Goal: Task Accomplishment & Management: Manage account settings

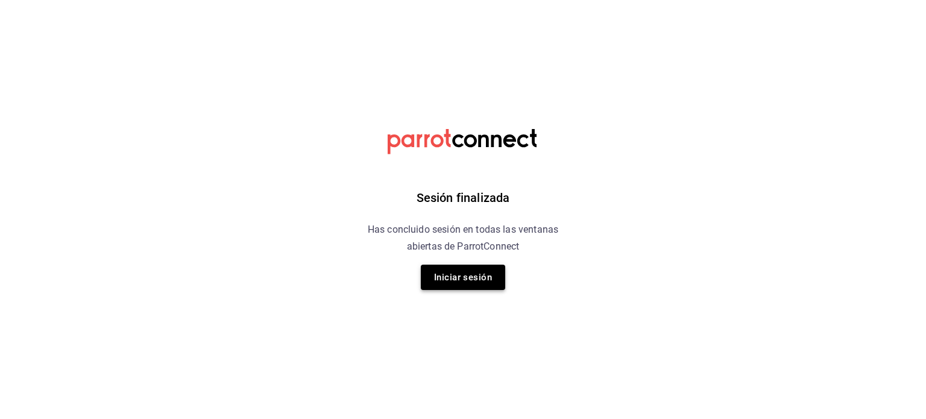
click at [442, 282] on button "Iniciar sesión" at bounding box center [463, 277] width 84 height 25
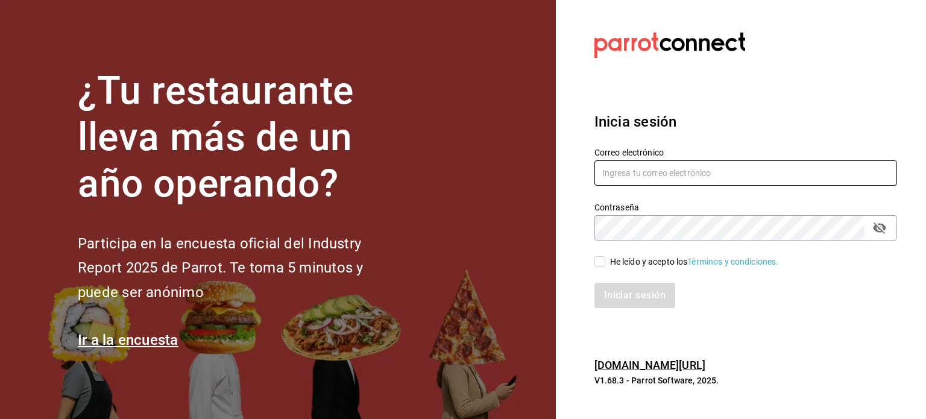
click at [661, 177] on input "text" at bounding box center [745, 172] width 303 height 25
click at [685, 174] on input "text" at bounding box center [745, 172] width 303 height 25
type input "[EMAIL_ADDRESS][DOMAIN_NAME]"
click at [600, 265] on input "He leído y acepto los Términos y condiciones." at bounding box center [599, 261] width 11 height 11
checkbox input "true"
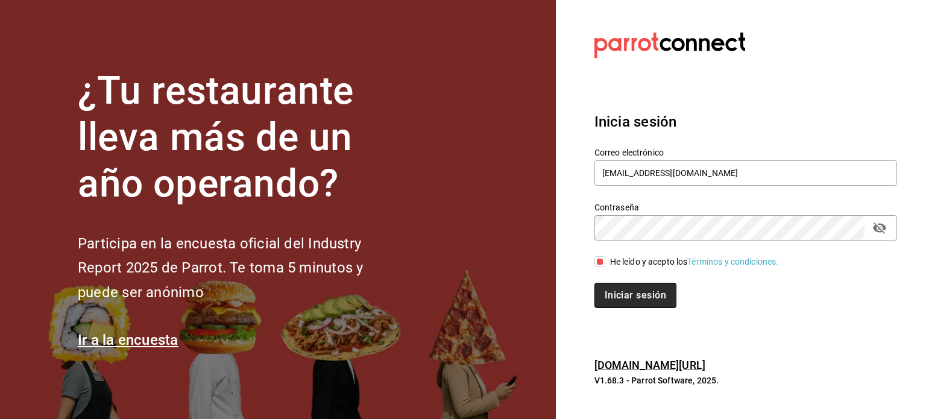
click at [623, 300] on button "Iniciar sesión" at bounding box center [635, 295] width 82 height 25
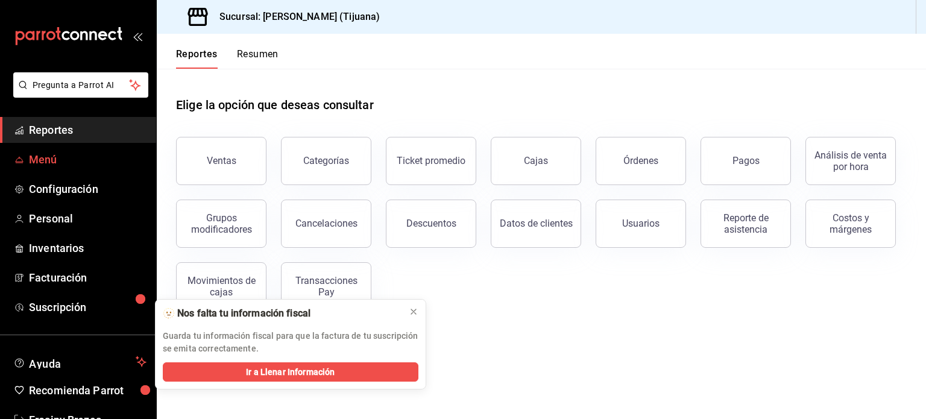
click at [84, 162] on span "Menú" at bounding box center [88, 159] width 118 height 16
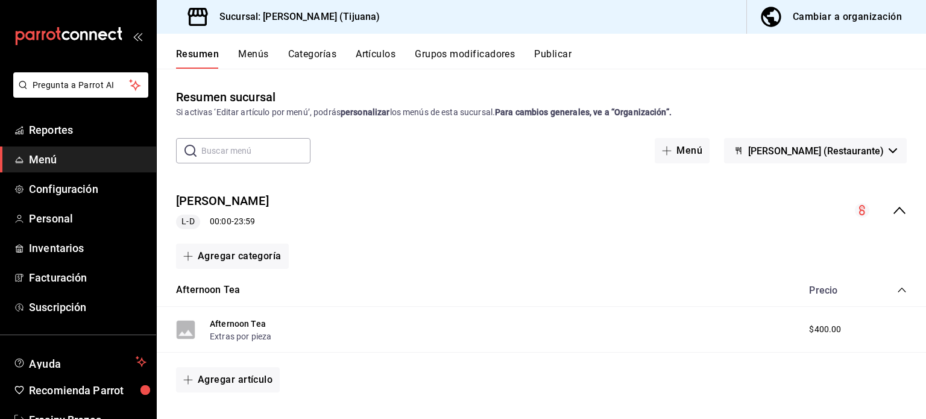
click at [810, 26] on button "Cambiar a organización" at bounding box center [831, 17] width 169 height 34
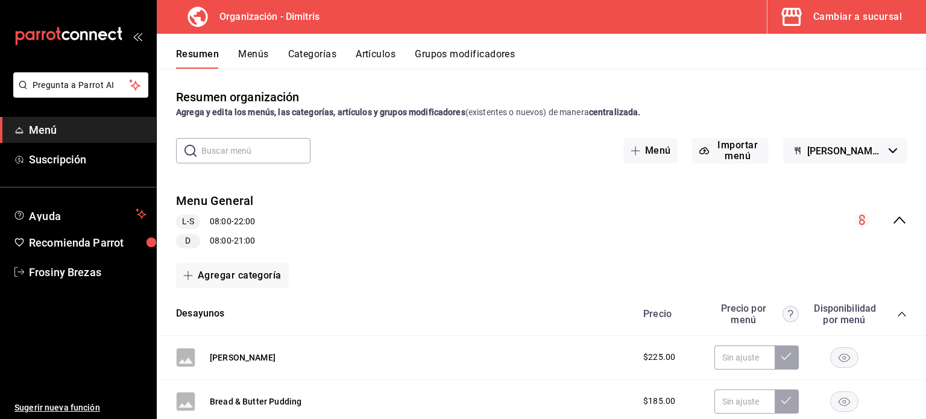
click at [474, 54] on button "Grupos modificadores" at bounding box center [465, 58] width 100 height 20
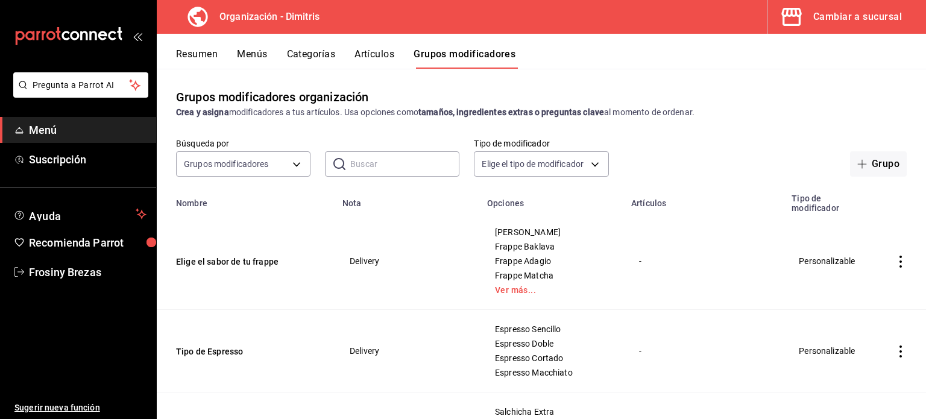
click at [369, 58] on button "Artículos" at bounding box center [374, 58] width 40 height 20
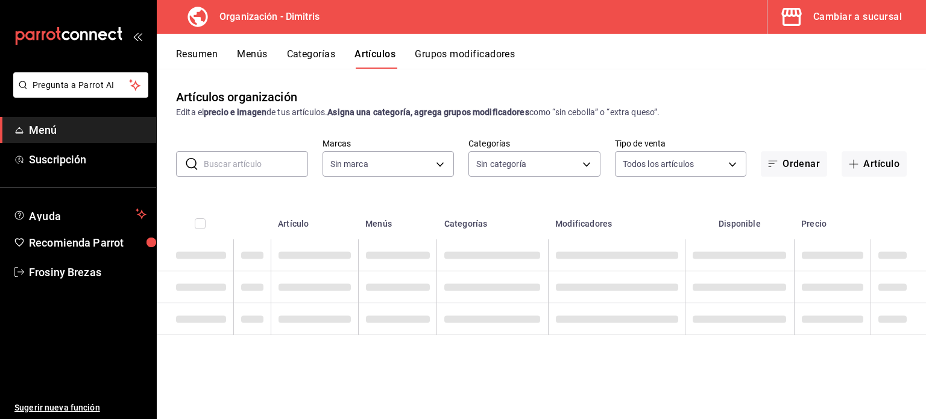
type input "317daab7-dfab-4307-9e12-935137646369"
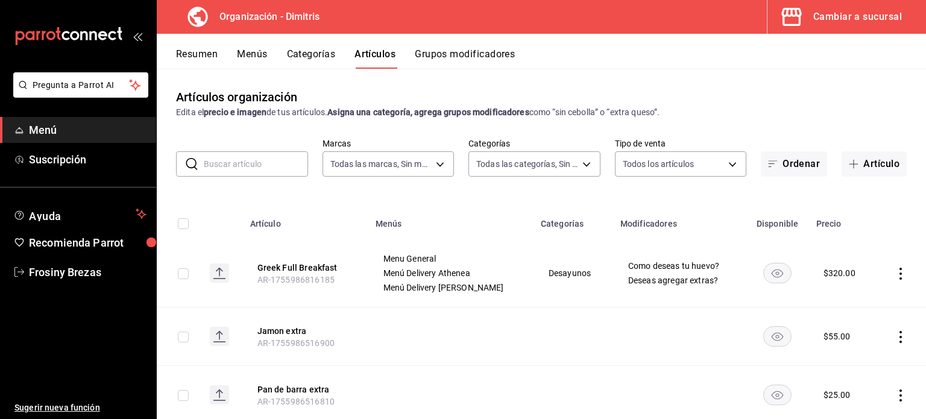
type input "fad5bf19-ac35-4369-abfc-26ce97a05b06,1a0e4e48-3a83-4d7b-81fd-4b5db3218b24,fc725…"
click at [287, 271] on button "Greek Full Breakfast" at bounding box center [305, 268] width 96 height 12
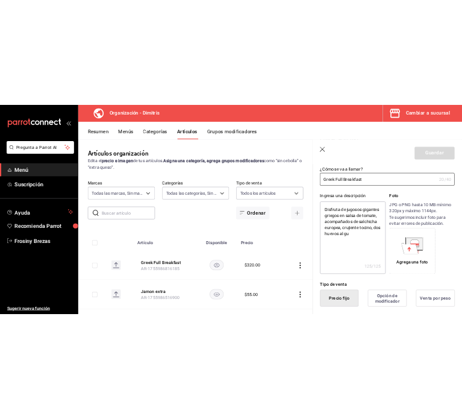
scroll to position [68, 0]
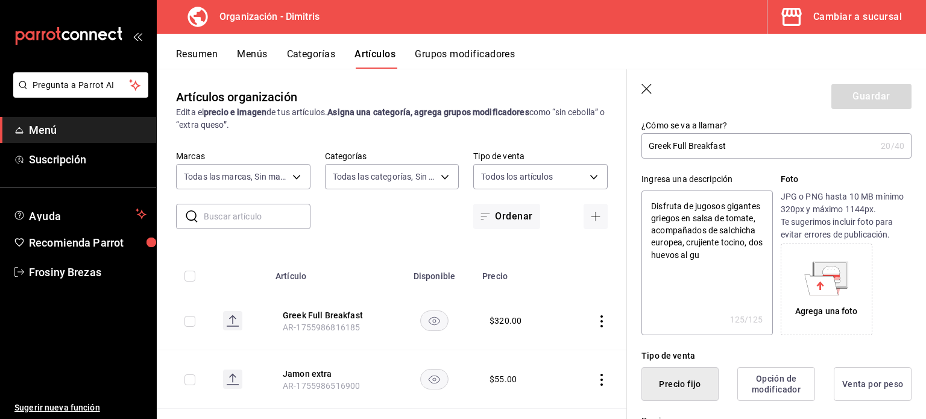
click at [810, 292] on icon at bounding box center [822, 284] width 34 height 20
click at [814, 281] on icon at bounding box center [822, 284] width 34 height 20
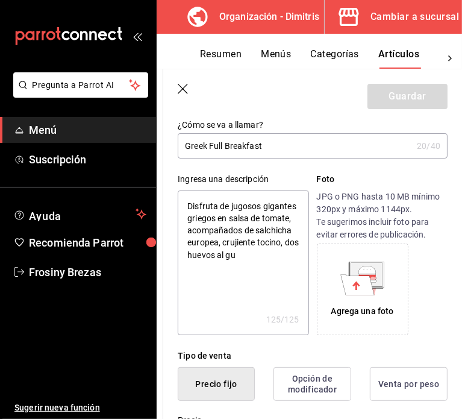
click at [356, 289] on icon at bounding box center [358, 284] width 34 height 20
click at [377, 349] on div "Tipo de venta Precio fijo Opción de modificador Venta por peso" at bounding box center [305, 368] width 285 height 66
click at [359, 275] on icon at bounding box center [367, 275] width 17 height 3
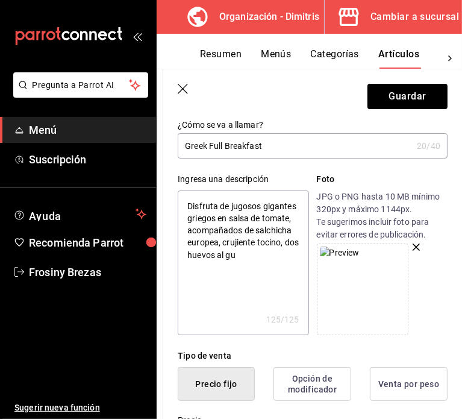
click at [435, 284] on div at bounding box center [382, 290] width 131 height 92
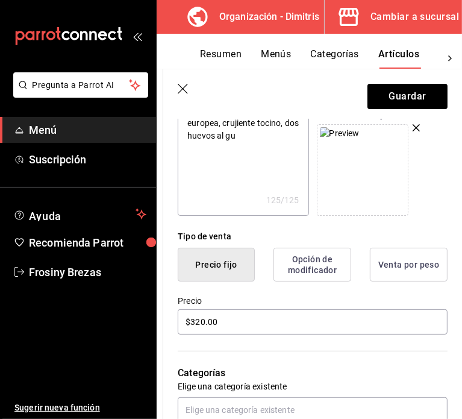
scroll to position [246, 0]
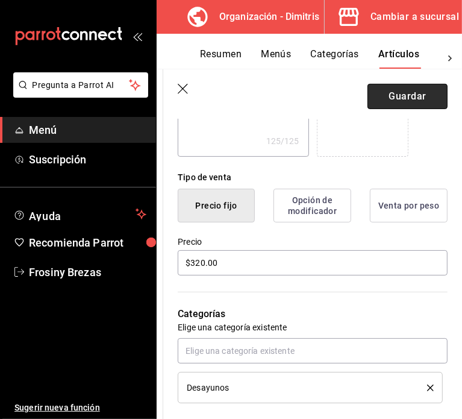
click at [400, 90] on button "Guardar" at bounding box center [408, 96] width 80 height 25
type textarea "x"
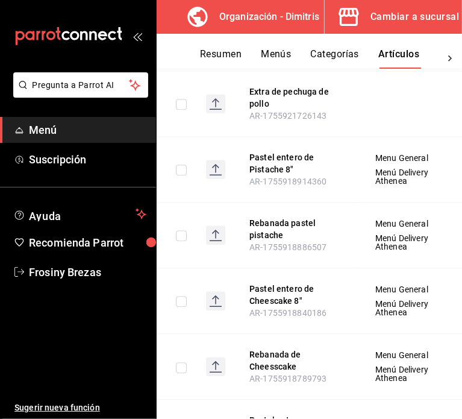
scroll to position [1663, 0]
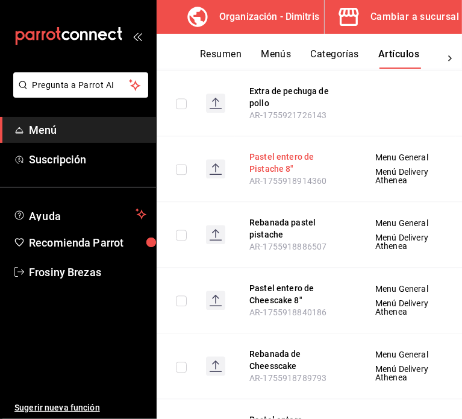
click at [279, 175] on button "Pastel entero de Pistache 8"" at bounding box center [298, 163] width 96 height 24
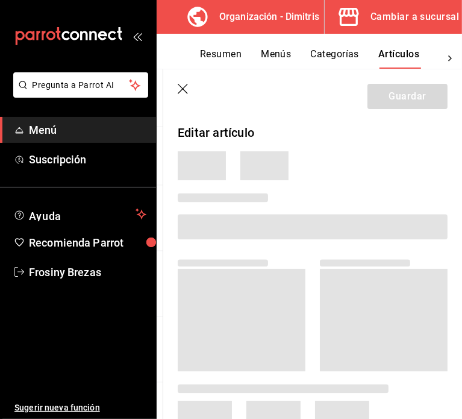
scroll to position [1559, 0]
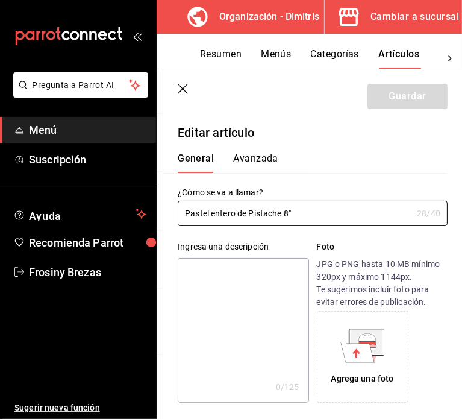
type input "$800.00"
click at [183, 90] on icon "button" at bounding box center [183, 89] width 10 height 10
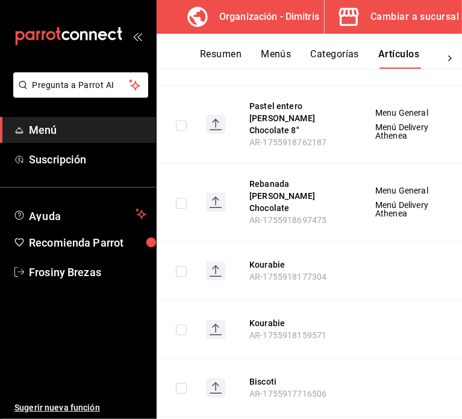
scroll to position [1982, 0]
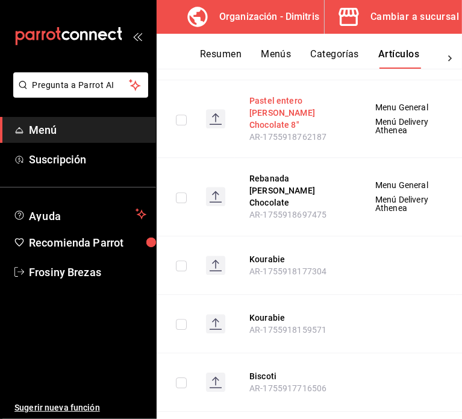
click at [277, 131] on button "Pastel entero [PERSON_NAME] Chocolate 8"" at bounding box center [298, 113] width 96 height 36
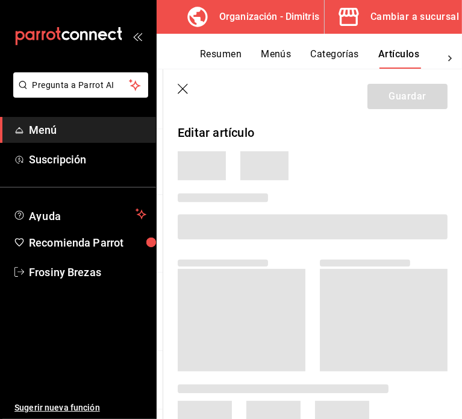
scroll to position [1852, 0]
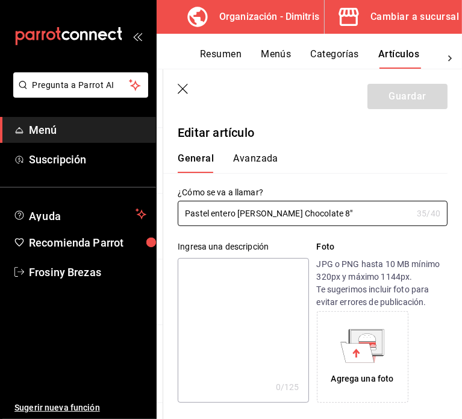
click at [356, 371] on div "Agrega una foto" at bounding box center [363, 357] width 86 height 86
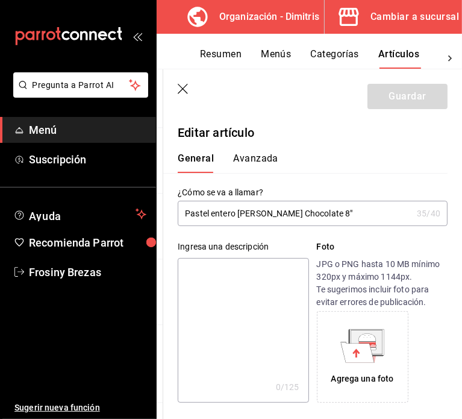
click at [347, 347] on icon at bounding box center [358, 352] width 34 height 20
click at [353, 351] on icon at bounding box center [356, 352] width 7 height 8
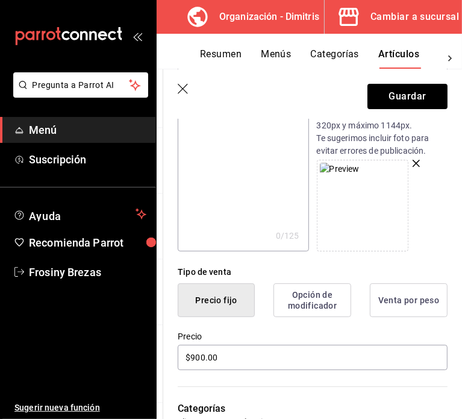
scroll to position [154, 0]
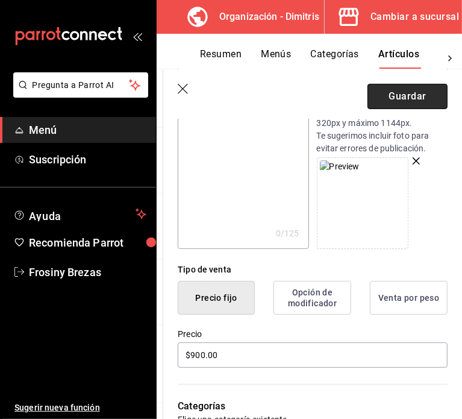
click at [395, 94] on button "Guardar" at bounding box center [408, 96] width 80 height 25
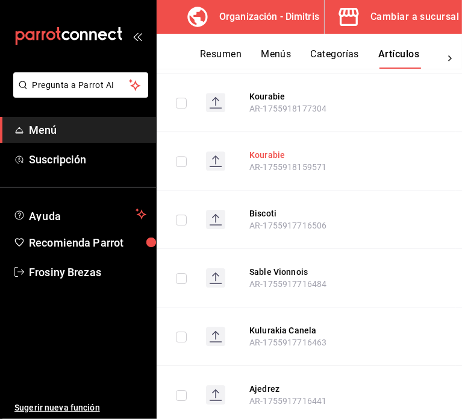
scroll to position [2144, 0]
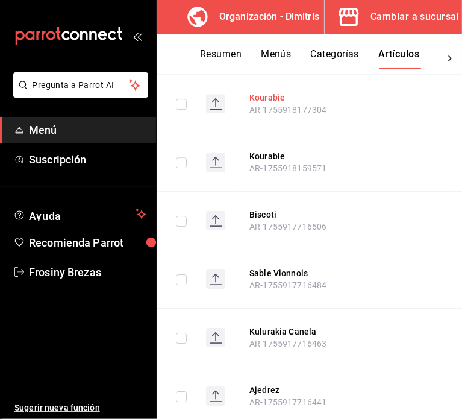
click at [270, 104] on button "Kourabie" at bounding box center [298, 98] width 96 height 12
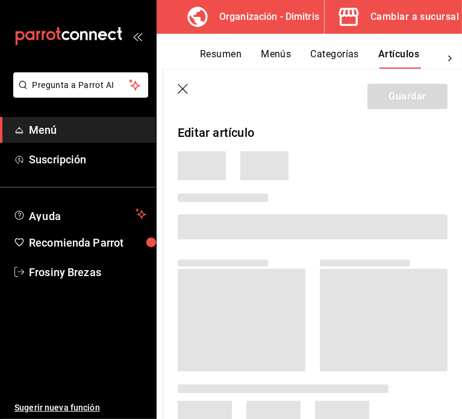
scroll to position [1987, 0]
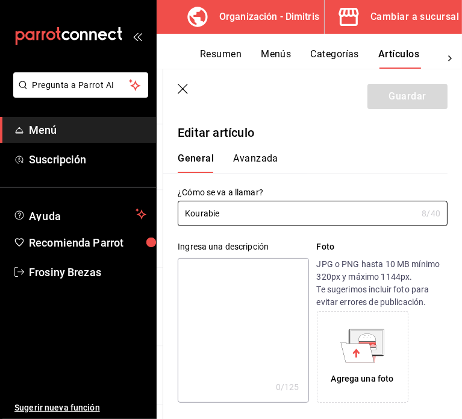
type input "$0.00"
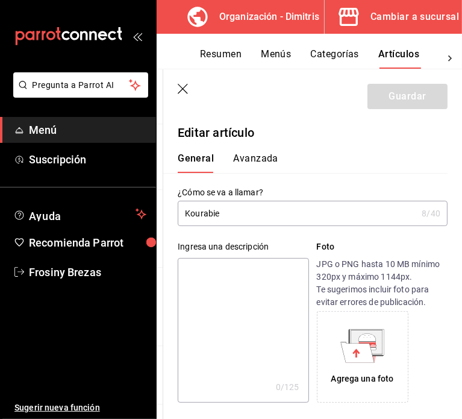
click at [178, 84] on icon "button" at bounding box center [184, 90] width 12 height 12
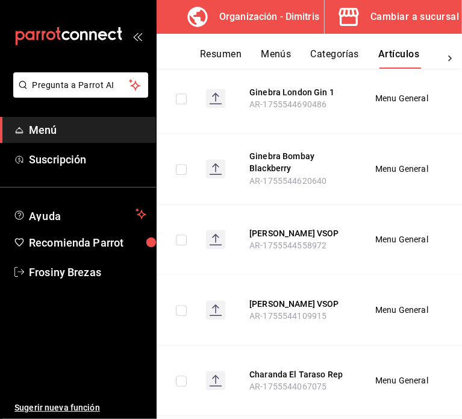
scroll to position [4199, 0]
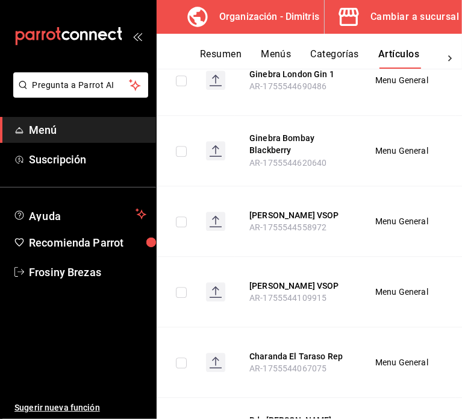
click at [227, 56] on button "Resumen" at bounding box center [221, 58] width 42 height 20
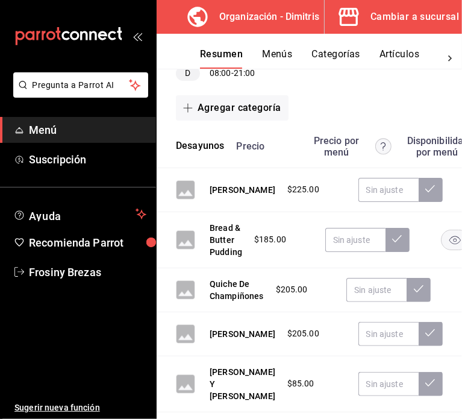
scroll to position [195, 0]
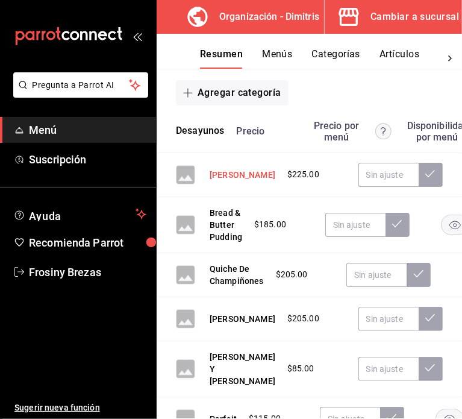
click at [229, 171] on button "[PERSON_NAME]" at bounding box center [243, 175] width 66 height 12
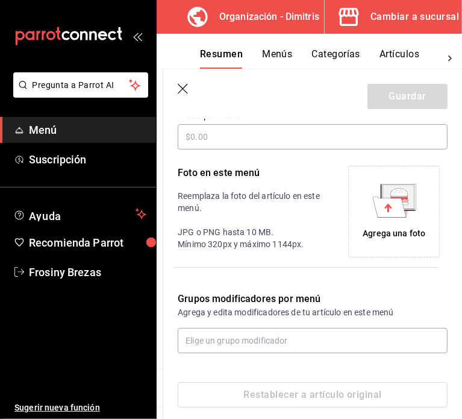
scroll to position [229, 0]
click at [385, 225] on div "Agrega una foto" at bounding box center [394, 211] width 86 height 86
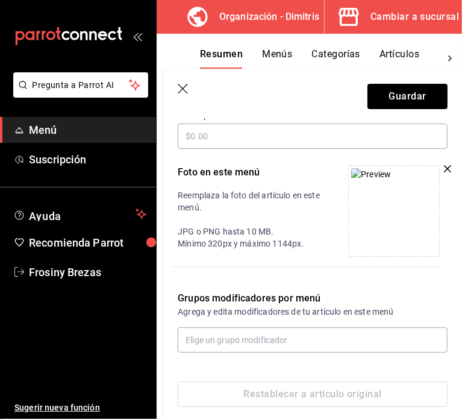
click at [385, 181] on img at bounding box center [371, 174] width 40 height 13
click at [374, 181] on img at bounding box center [371, 174] width 40 height 13
click at [393, 93] on button "Guardar" at bounding box center [408, 96] width 80 height 25
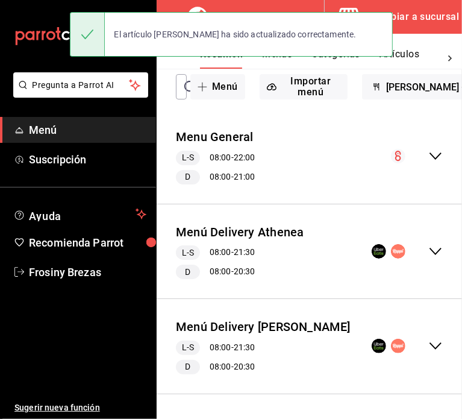
scroll to position [222, 0]
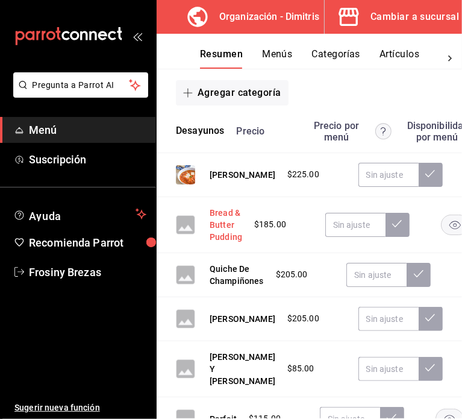
click at [220, 219] on button "Bread & Butter Pudding" at bounding box center [226, 225] width 33 height 36
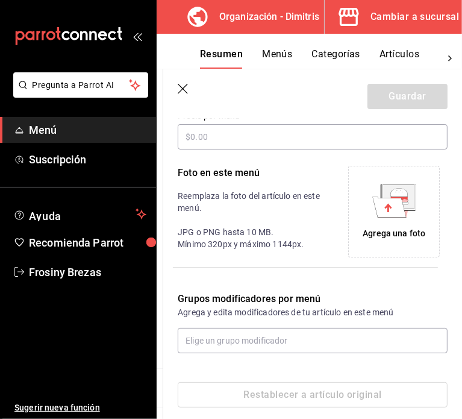
click at [384, 211] on icon at bounding box center [390, 207] width 34 height 20
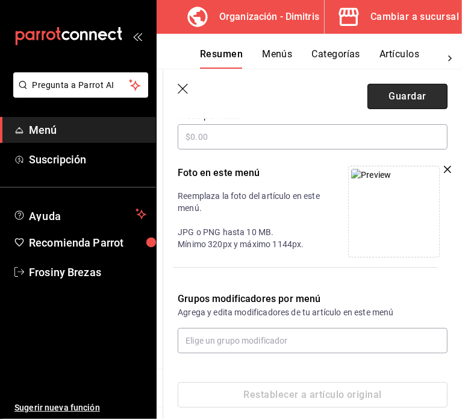
click at [399, 104] on button "Guardar" at bounding box center [408, 96] width 80 height 25
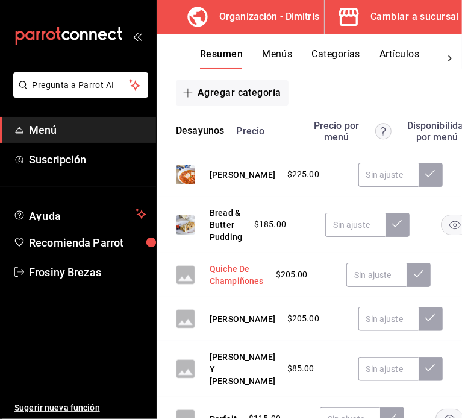
click at [234, 274] on button "Quiche De Champiñones" at bounding box center [237, 275] width 54 height 24
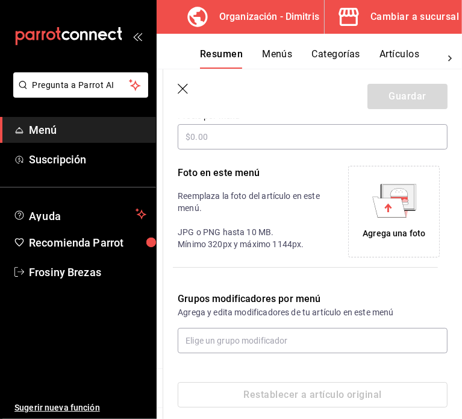
click at [393, 215] on icon at bounding box center [390, 207] width 34 height 20
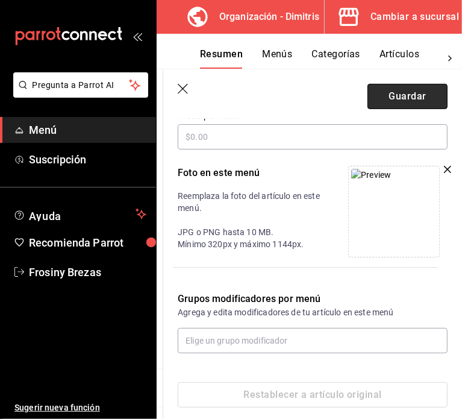
click at [381, 93] on button "Guardar" at bounding box center [408, 96] width 80 height 25
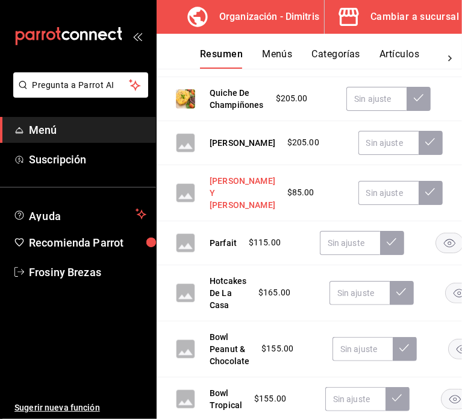
scroll to position [374, 0]
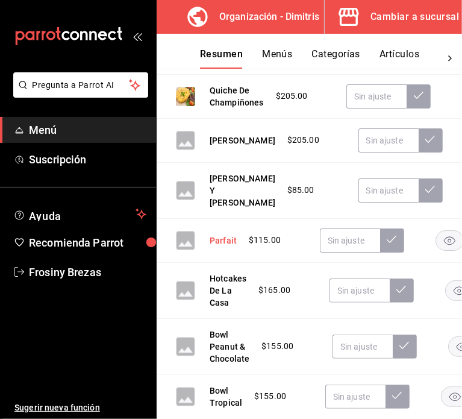
click at [225, 236] on button "Parfait" at bounding box center [223, 240] width 27 height 12
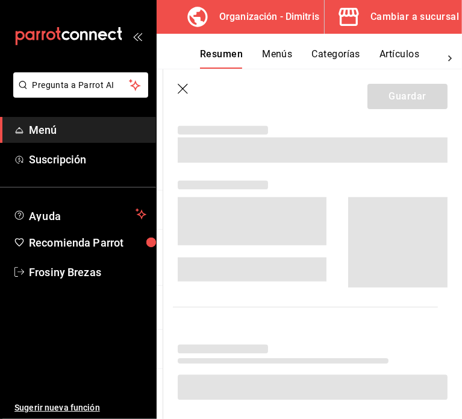
scroll to position [359, 0]
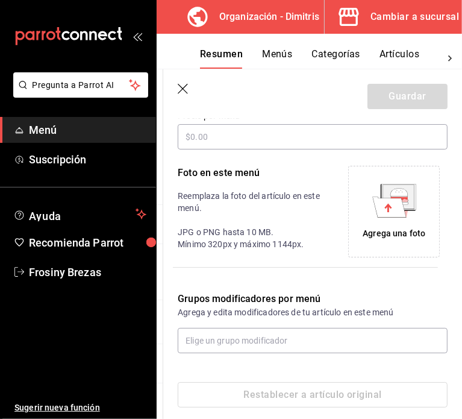
click at [385, 203] on icon at bounding box center [390, 207] width 34 height 20
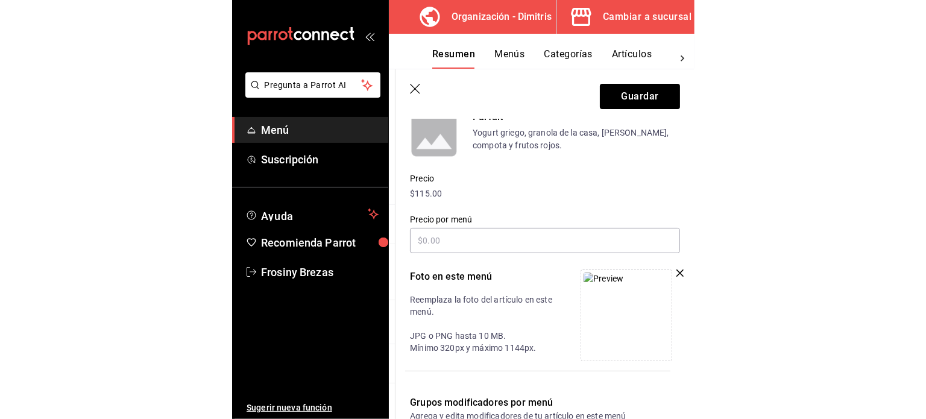
scroll to position [118, 0]
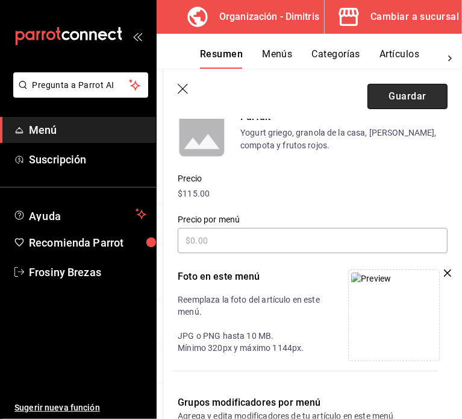
click at [391, 104] on button "Guardar" at bounding box center [408, 96] width 80 height 25
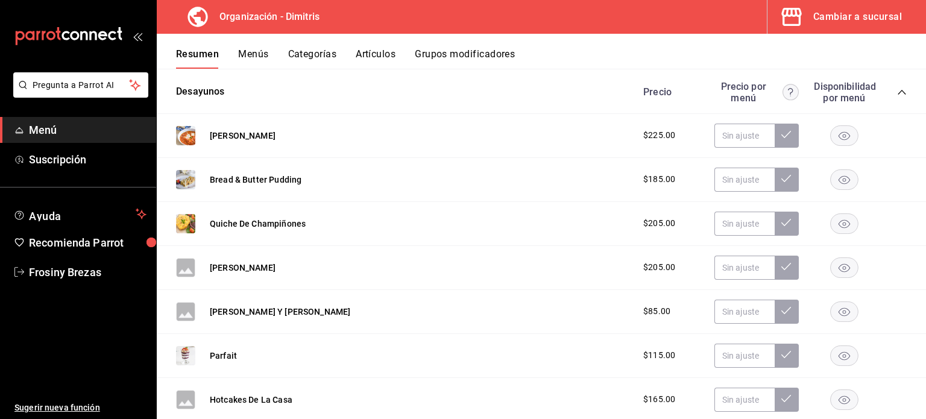
scroll to position [222, 0]
click at [887, 90] on div "Precio Precio por menú Disponibilidad por menú" at bounding box center [768, 91] width 275 height 23
click at [897, 90] on icon "collapse-category-row" at bounding box center [902, 92] width 10 height 10
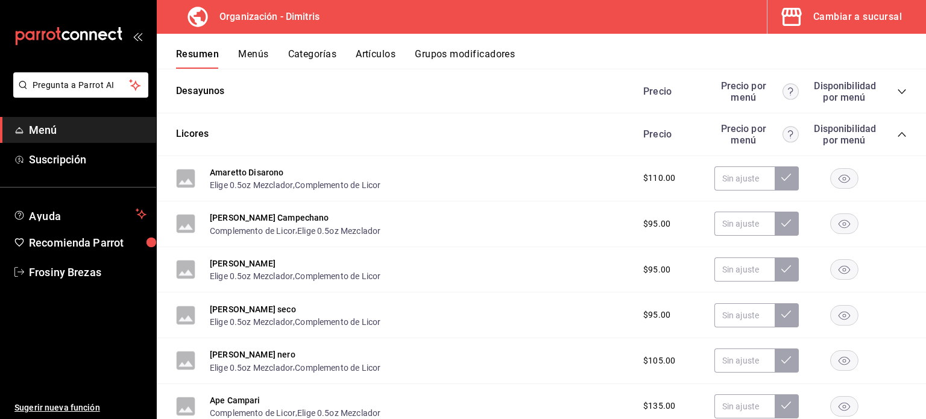
click at [897, 130] on icon "collapse-category-row" at bounding box center [902, 135] width 10 height 10
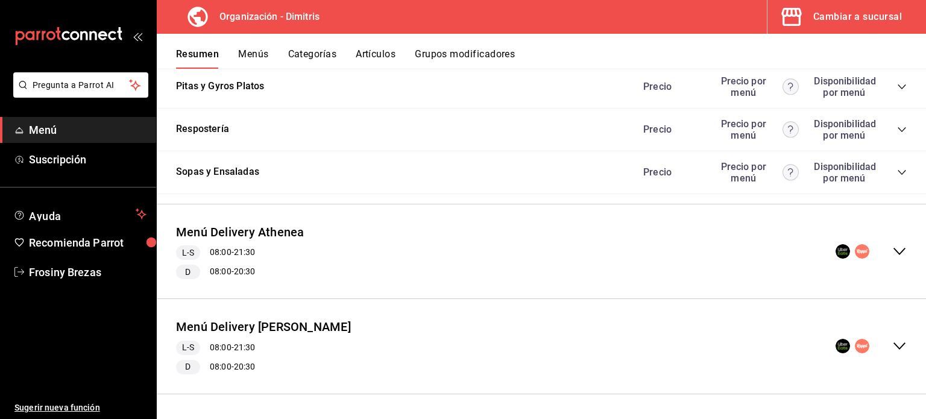
scroll to position [914, 0]
click at [892, 347] on icon "collapse-menu-row" at bounding box center [899, 346] width 14 height 14
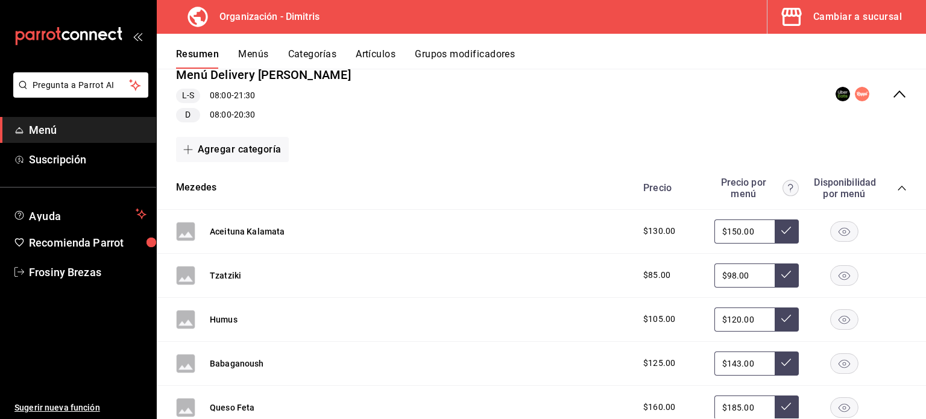
scroll to position [1165, 0]
click at [897, 187] on icon "collapse-category-row" at bounding box center [902, 188] width 10 height 10
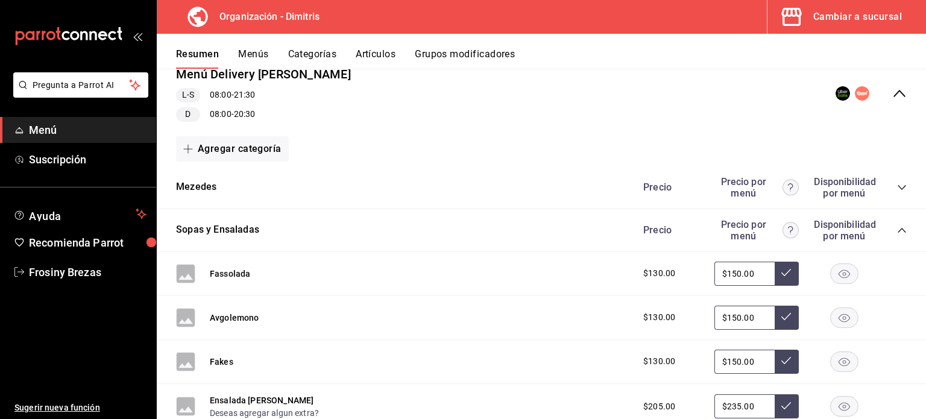
click at [897, 235] on icon "collapse-category-row" at bounding box center [902, 230] width 10 height 10
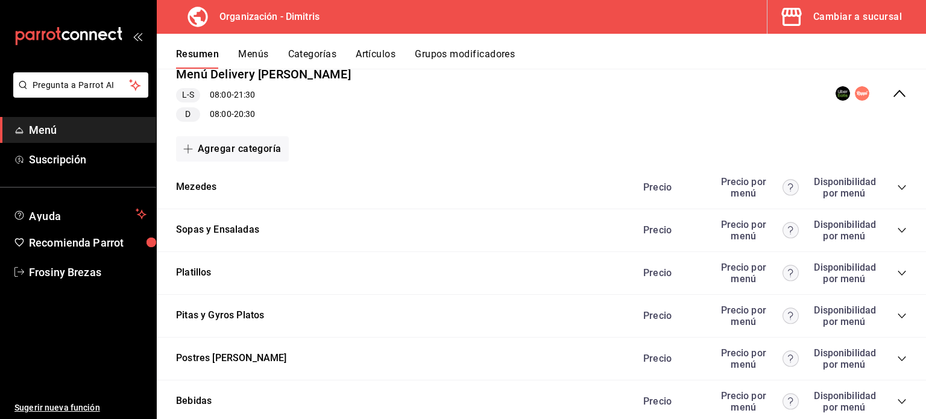
scroll to position [1292, 0]
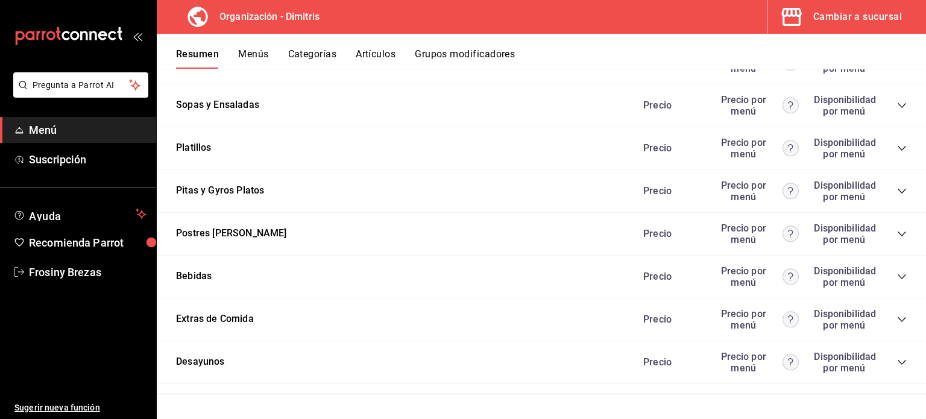
click at [897, 363] on icon "collapse-category-row" at bounding box center [902, 362] width 10 height 10
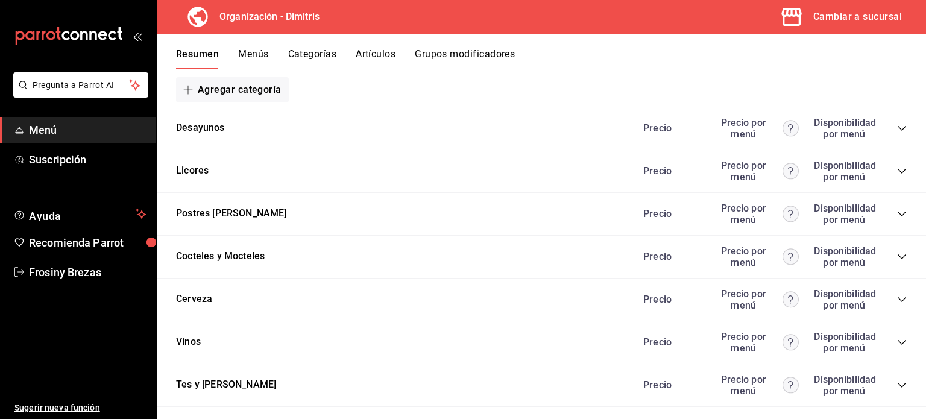
scroll to position [187, 0]
click at [897, 131] on icon "collapse-category-row" at bounding box center [902, 127] width 10 height 10
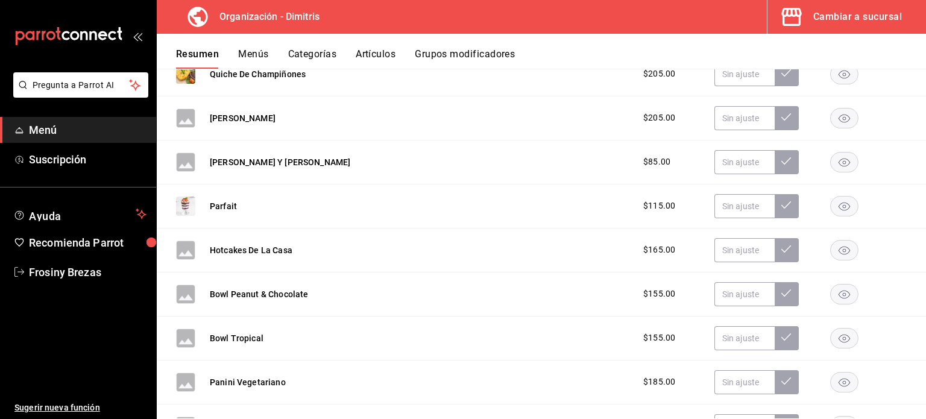
scroll to position [373, 0]
click at [257, 292] on button "Bowl Peanut & Chocolate" at bounding box center [259, 293] width 98 height 12
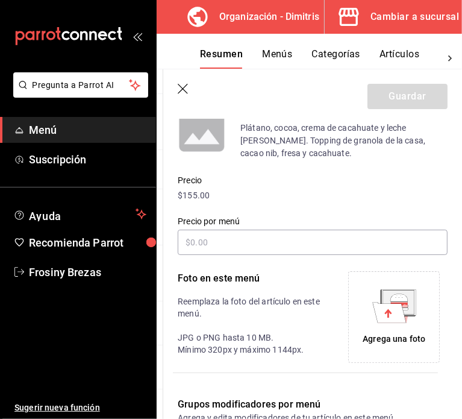
scroll to position [130, 0]
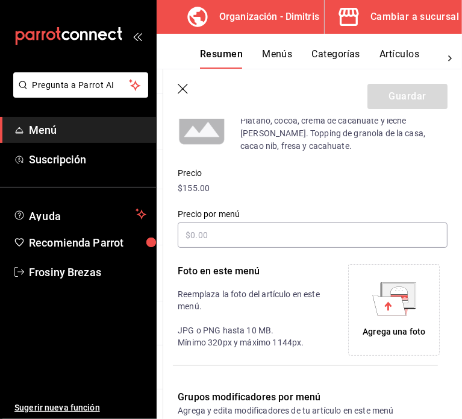
click at [386, 306] on icon at bounding box center [390, 305] width 34 height 20
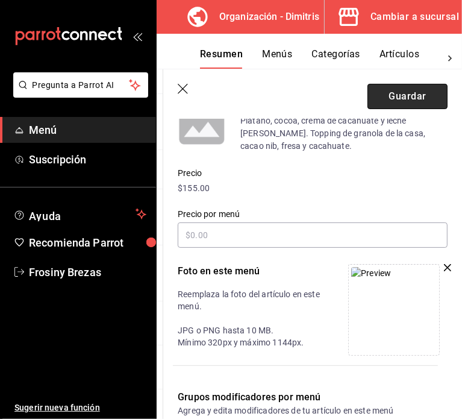
click at [390, 95] on button "Guardar" at bounding box center [408, 96] width 80 height 25
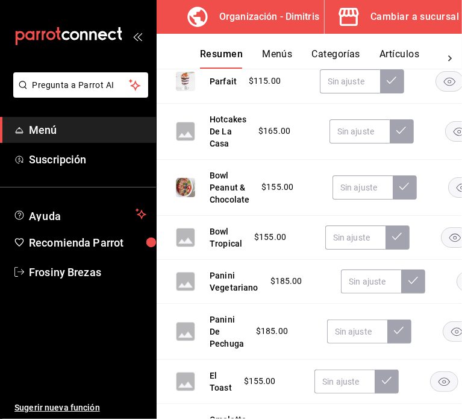
scroll to position [533, 0]
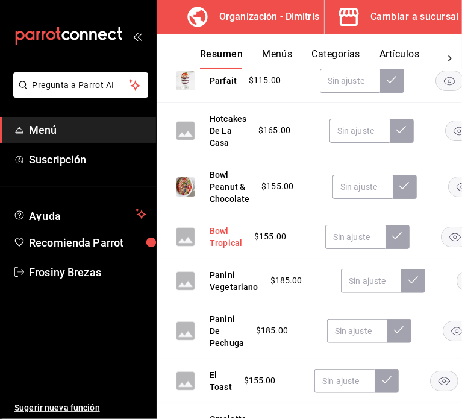
click at [216, 240] on button "Bowl Tropical" at bounding box center [226, 237] width 33 height 24
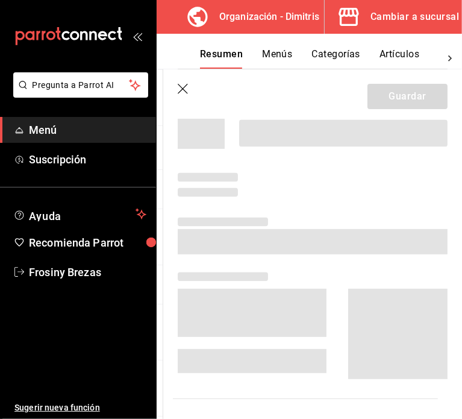
scroll to position [473, 0]
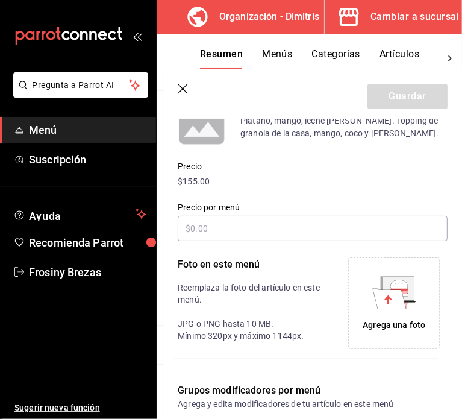
click at [391, 318] on div "Agrega una foto" at bounding box center [394, 303] width 86 height 86
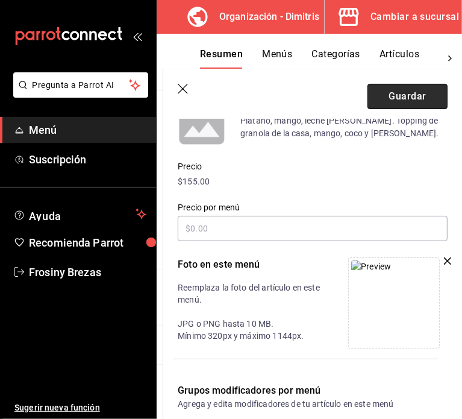
click at [390, 90] on button "Guardar" at bounding box center [408, 96] width 80 height 25
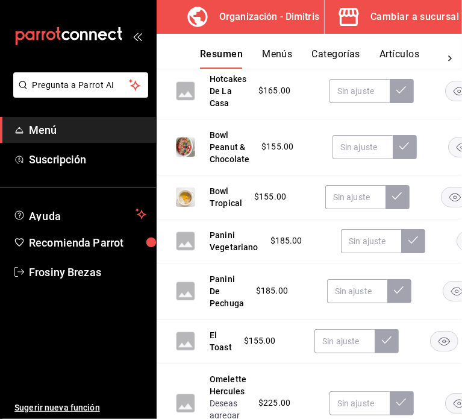
scroll to position [584, 0]
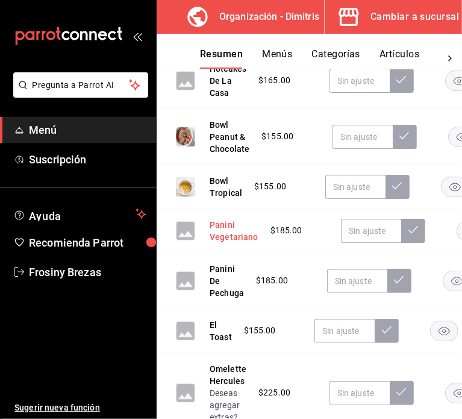
click at [213, 236] on button "Panini Vegetariano" at bounding box center [234, 231] width 49 height 24
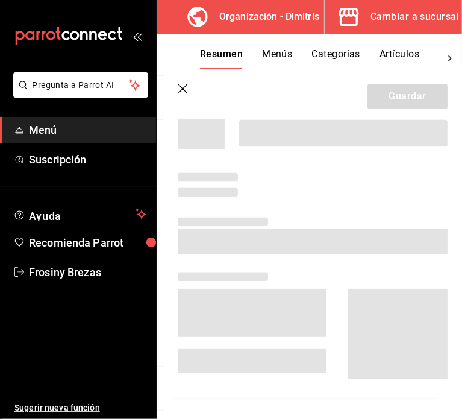
scroll to position [513, 0]
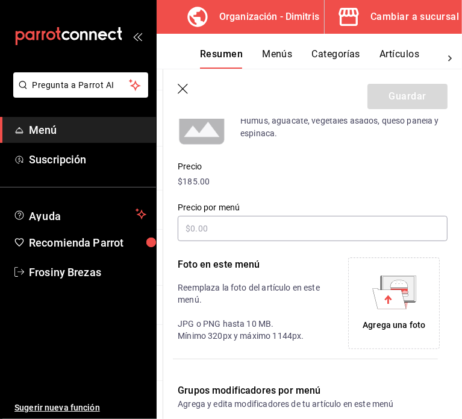
click at [377, 307] on icon at bounding box center [390, 298] width 34 height 20
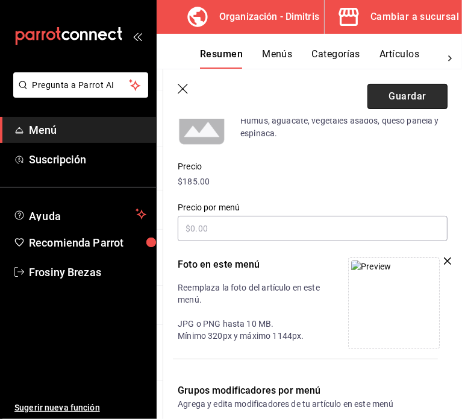
click at [391, 96] on button "Guardar" at bounding box center [408, 96] width 80 height 25
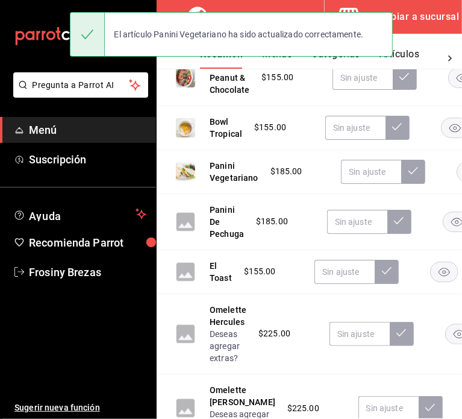
scroll to position [644, 0]
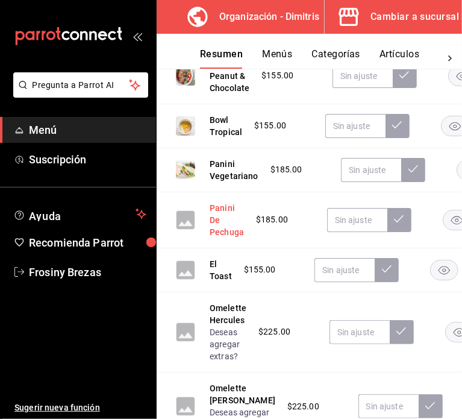
click at [215, 214] on button "Panini De Pechuga" at bounding box center [227, 220] width 34 height 36
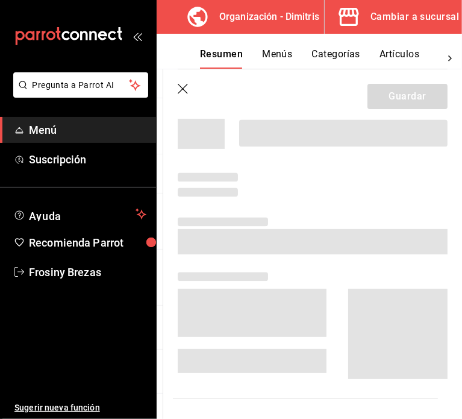
scroll to position [556, 0]
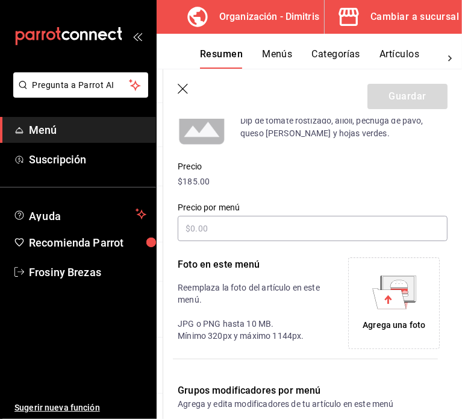
click at [389, 301] on icon at bounding box center [390, 298] width 34 height 20
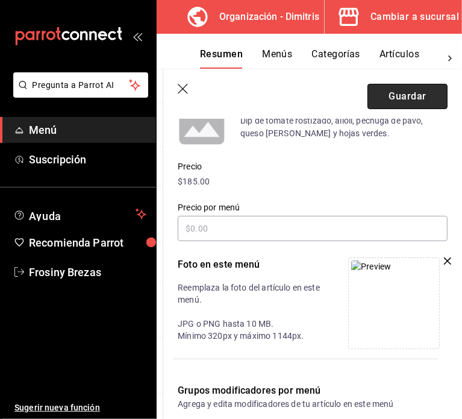
click at [382, 94] on button "Guardar" at bounding box center [408, 96] width 80 height 25
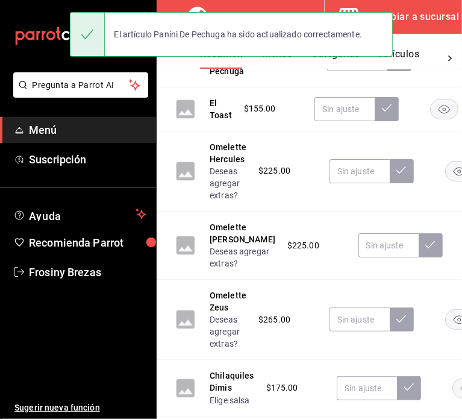
scroll to position [806, 0]
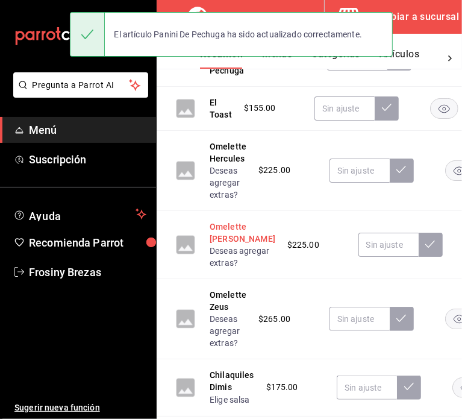
click at [222, 228] on button "Omelette [PERSON_NAME]" at bounding box center [243, 233] width 66 height 24
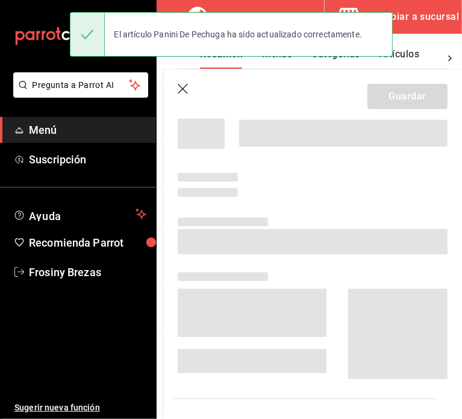
scroll to position [691, 0]
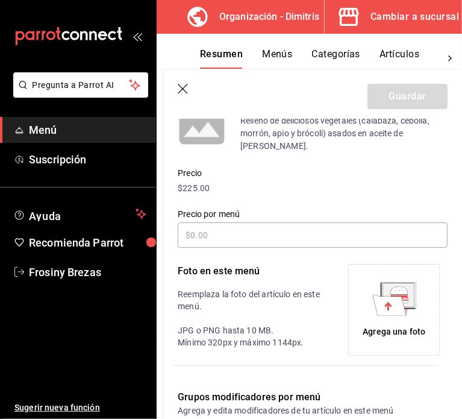
click at [384, 306] on icon at bounding box center [390, 305] width 34 height 20
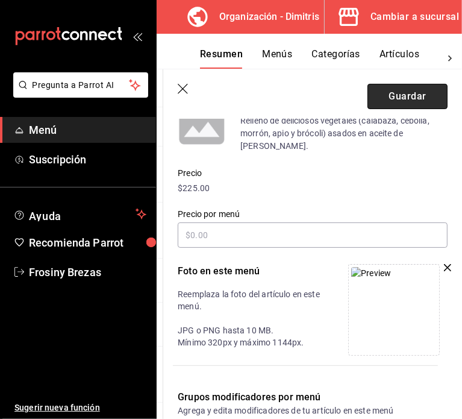
click at [389, 97] on button "Guardar" at bounding box center [408, 96] width 80 height 25
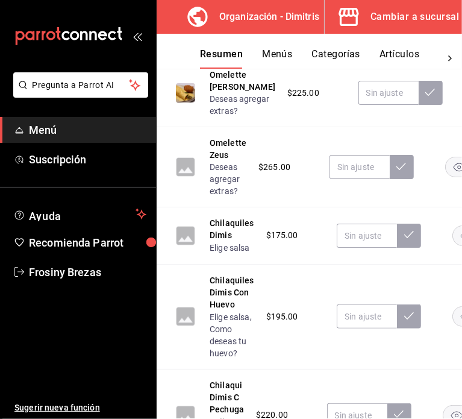
scroll to position [960, 0]
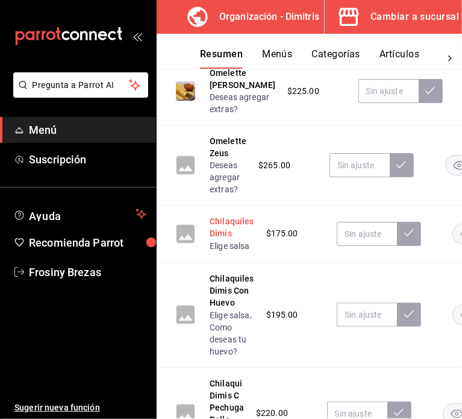
click at [228, 236] on button "Chilaquiles Dimis" at bounding box center [232, 227] width 45 height 24
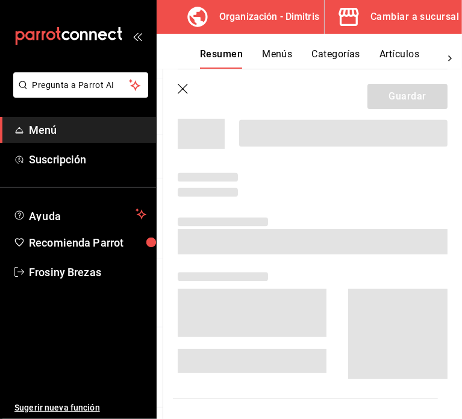
scroll to position [780, 0]
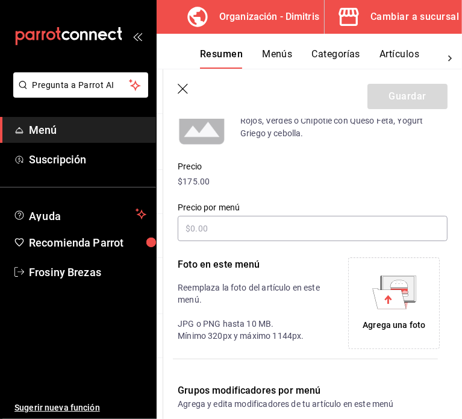
click at [377, 304] on icon at bounding box center [390, 298] width 34 height 20
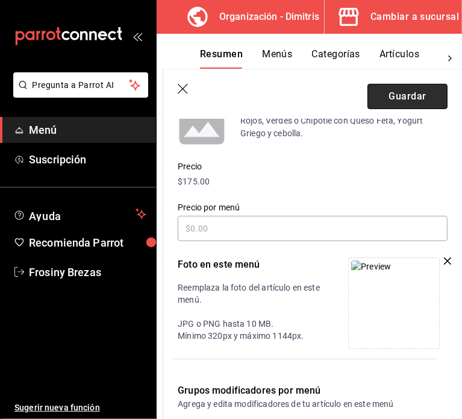
click at [395, 99] on button "Guardar" at bounding box center [408, 96] width 80 height 25
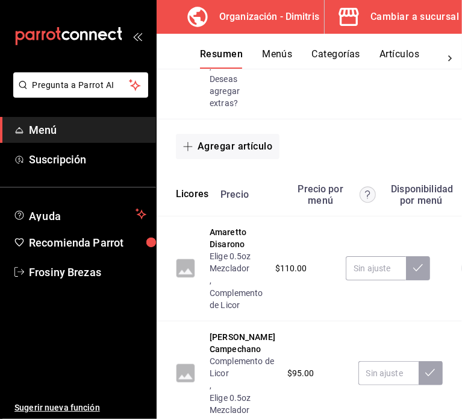
scroll to position [1701, 86]
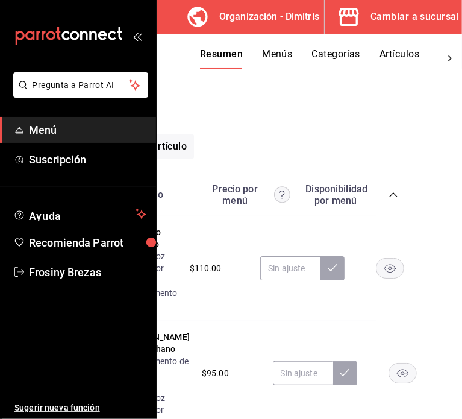
click at [404, 218] on div "Resumen organización Agrega y edita los menús, las categorías, artículos y grup…" at bounding box center [310, 244] width 306 height 350
click at [399, 217] on div "Resumen organización Agrega y edita los menús, las categorías, artículos y grup…" at bounding box center [310, 244] width 306 height 350
click at [400, 215] on div "Resumen organización Agrega y edita los menús, las categorías, artículos y grup…" at bounding box center [310, 244] width 306 height 350
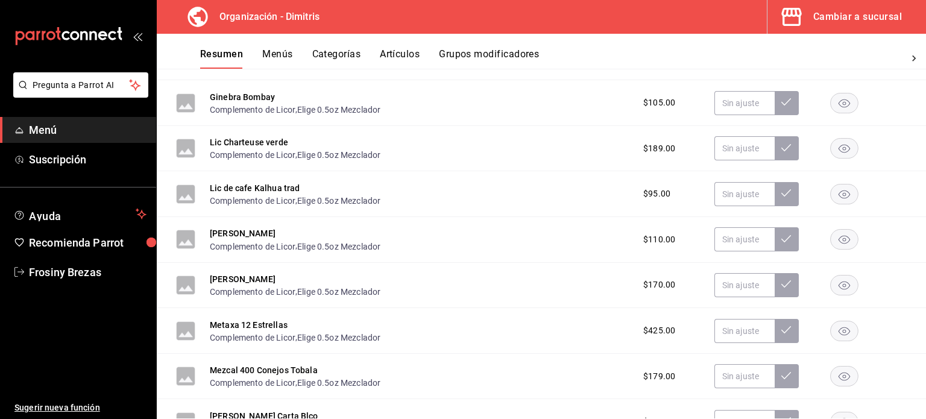
scroll to position [1179, 0]
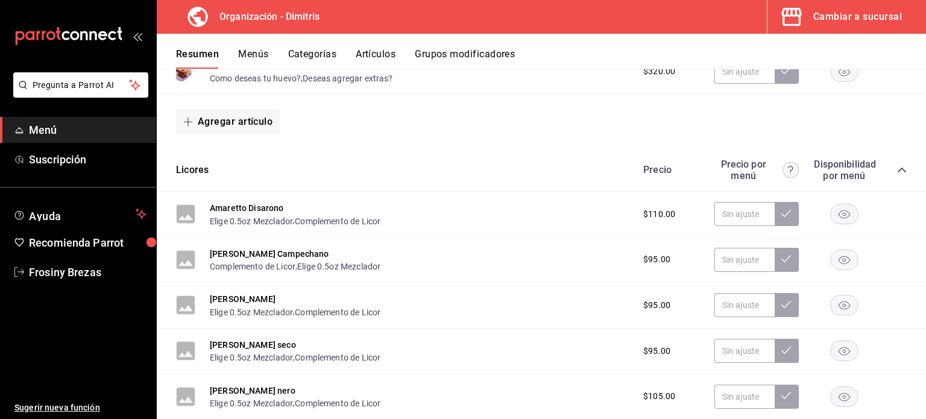
click at [897, 166] on icon "collapse-category-row" at bounding box center [902, 170] width 10 height 10
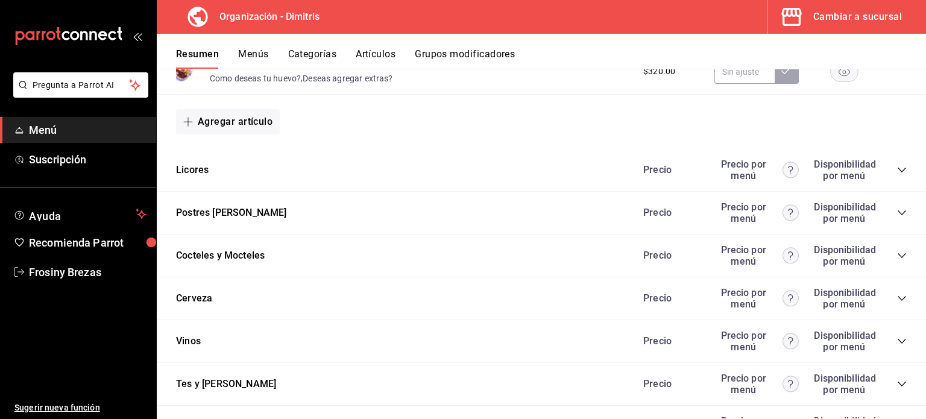
click at [897, 212] on icon "collapse-category-row" at bounding box center [902, 213] width 10 height 10
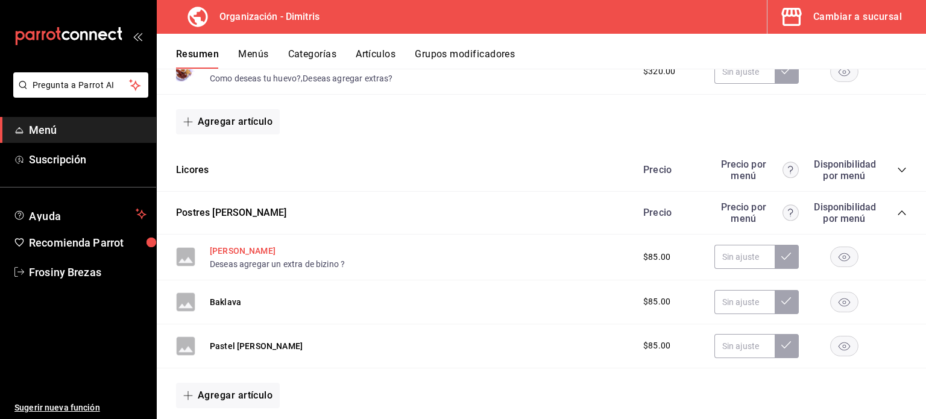
click at [232, 254] on button "[PERSON_NAME]" at bounding box center [243, 251] width 66 height 12
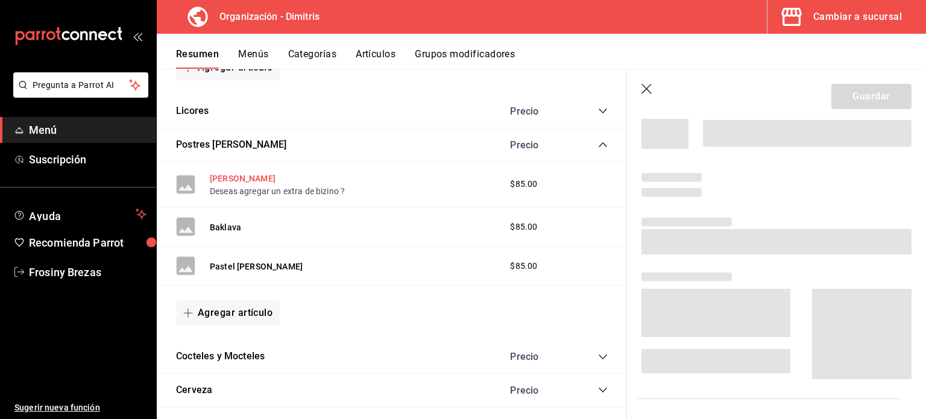
scroll to position [1112, 0]
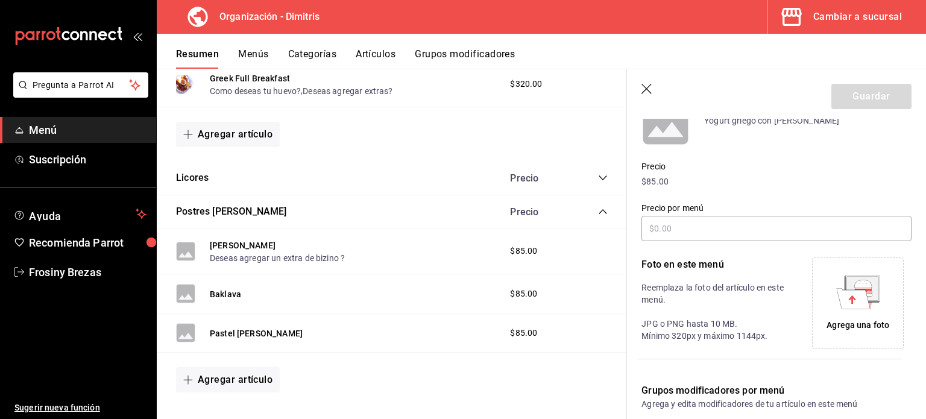
click at [836, 298] on icon at bounding box center [858, 292] width 44 height 34
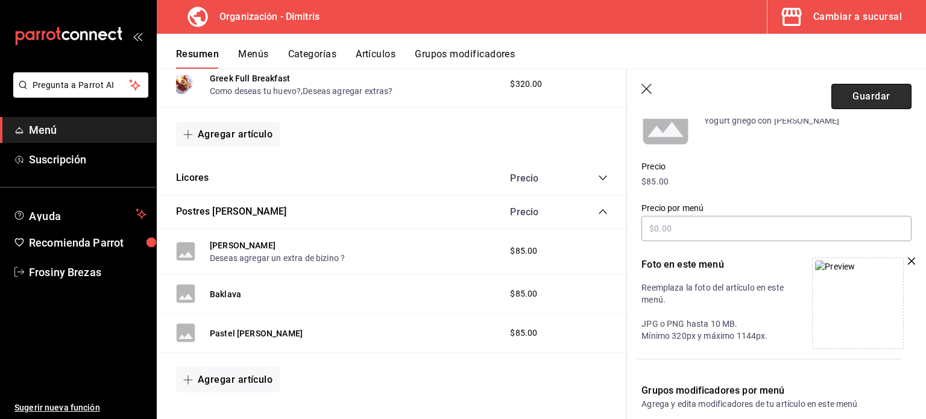
click at [849, 94] on button "Guardar" at bounding box center [871, 96] width 80 height 25
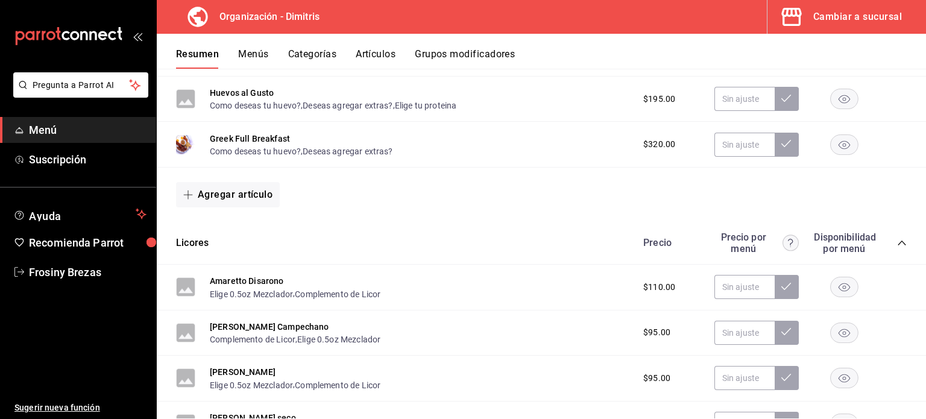
scroll to position [1107, 0]
click at [898, 242] on icon "collapse-category-row" at bounding box center [902, 242] width 8 height 5
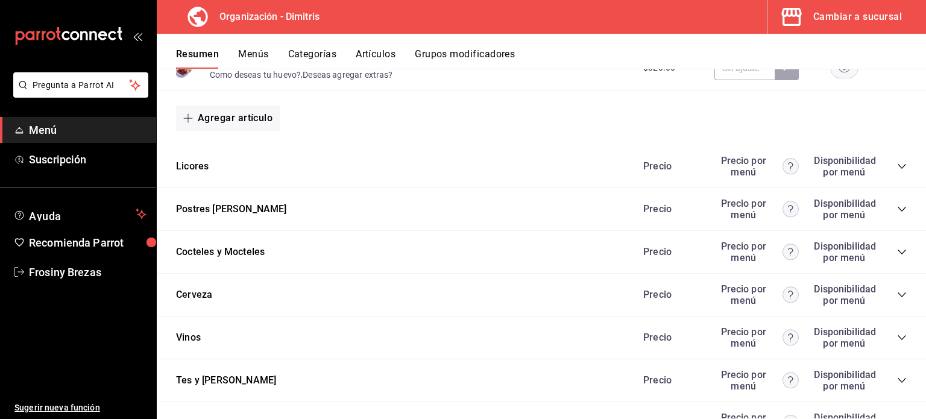
scroll to position [1184, 0]
click at [897, 209] on icon "collapse-category-row" at bounding box center [902, 208] width 10 height 10
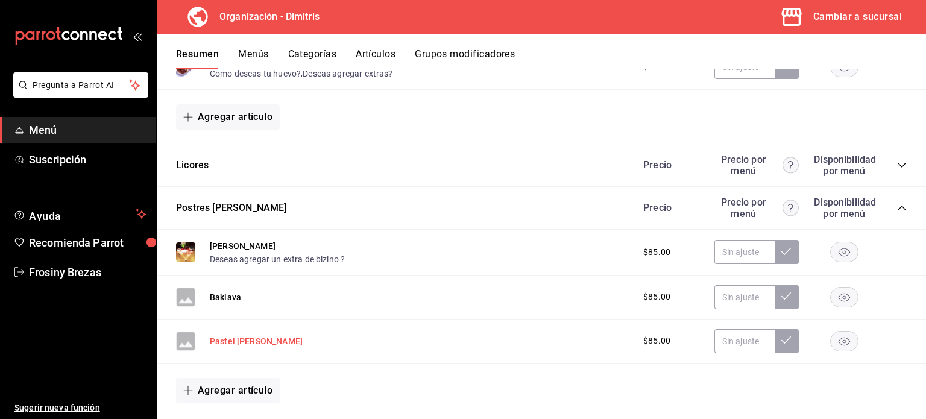
click at [228, 339] on button "Pastel [PERSON_NAME]" at bounding box center [256, 341] width 93 height 12
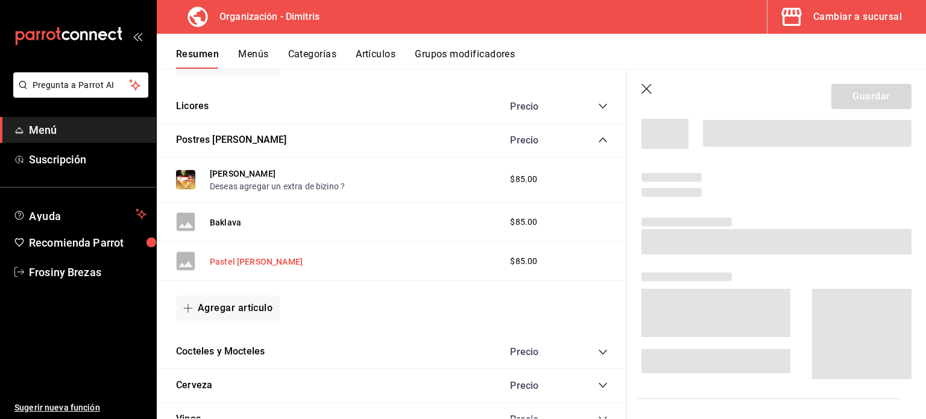
scroll to position [1116, 0]
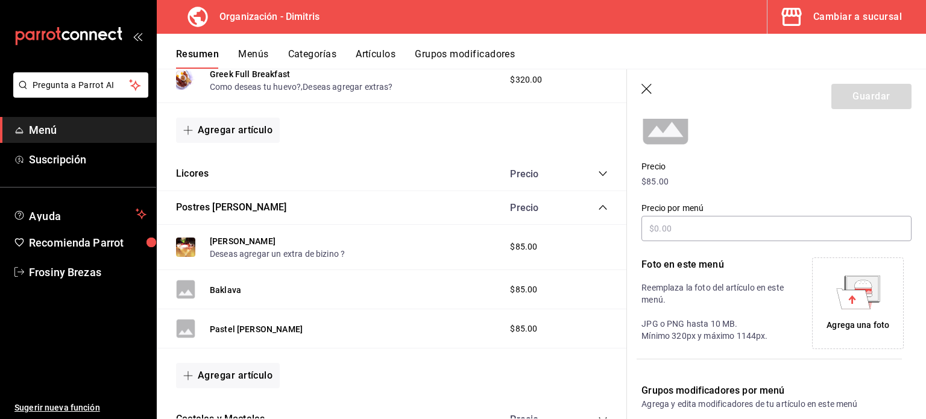
click at [840, 303] on icon at bounding box center [853, 298] width 34 height 20
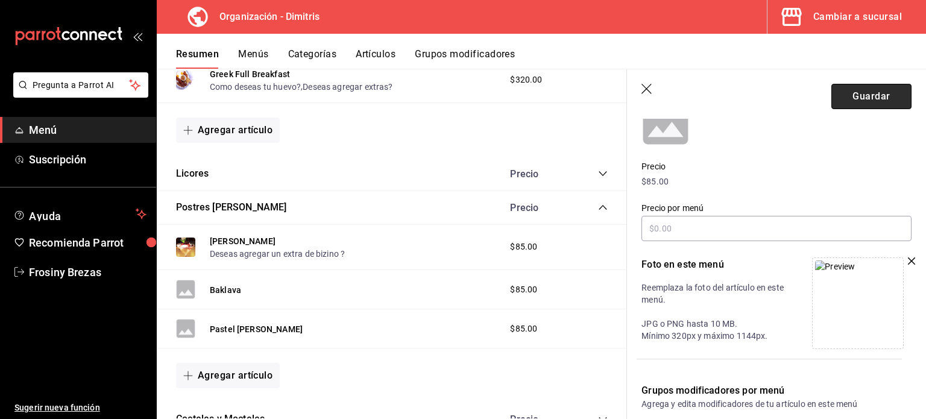
click at [852, 101] on button "Guardar" at bounding box center [871, 96] width 80 height 25
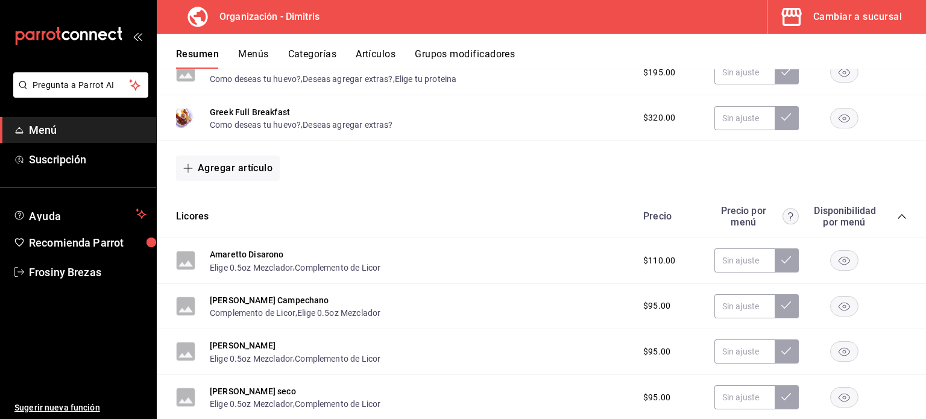
scroll to position [1133, 0]
click at [897, 218] on icon "collapse-category-row" at bounding box center [902, 216] width 10 height 10
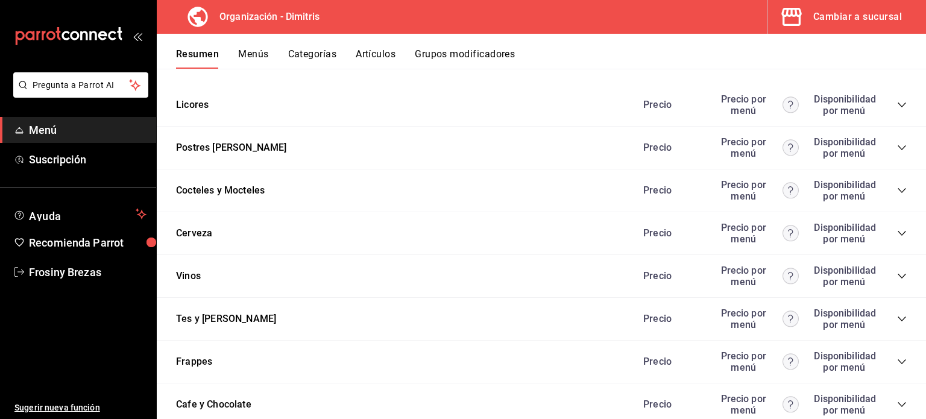
scroll to position [1258, 0]
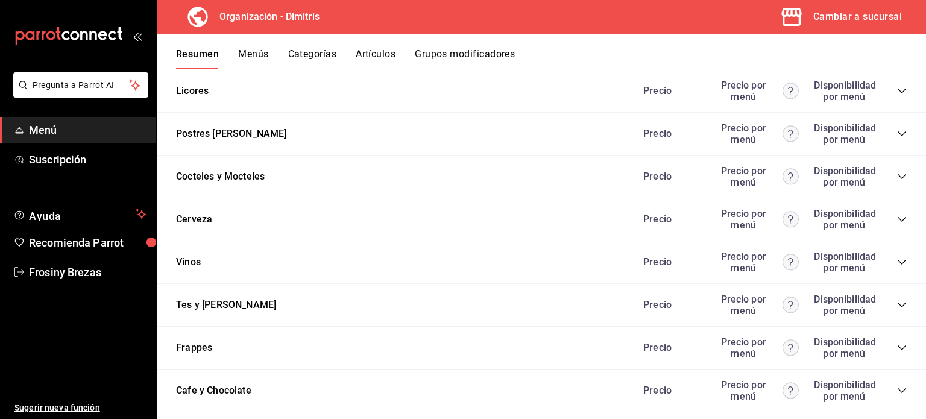
click at [897, 175] on icon "collapse-category-row" at bounding box center [902, 177] width 10 height 10
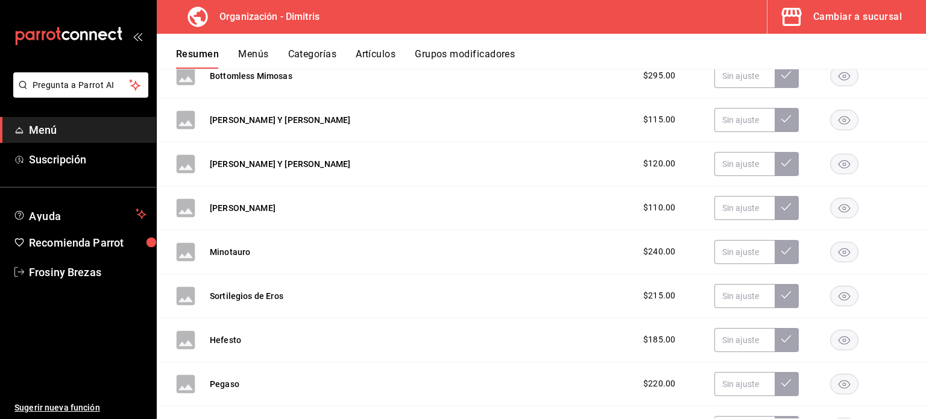
scroll to position [1732, 0]
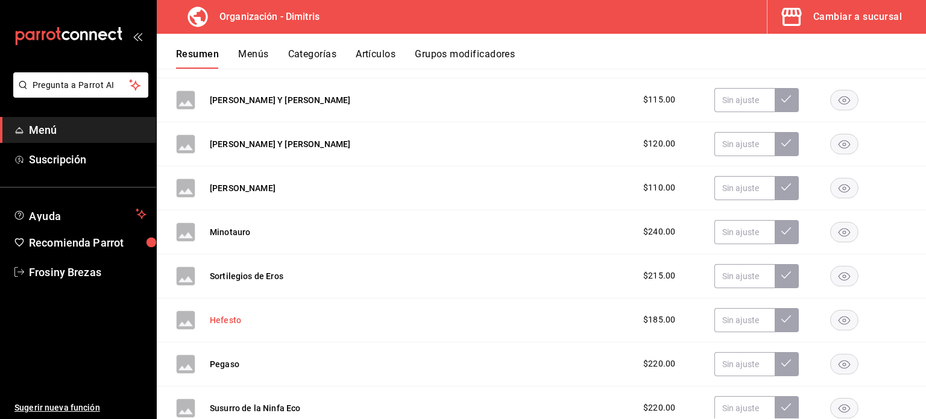
click at [220, 320] on button "Hefesto" at bounding box center [225, 320] width 31 height 12
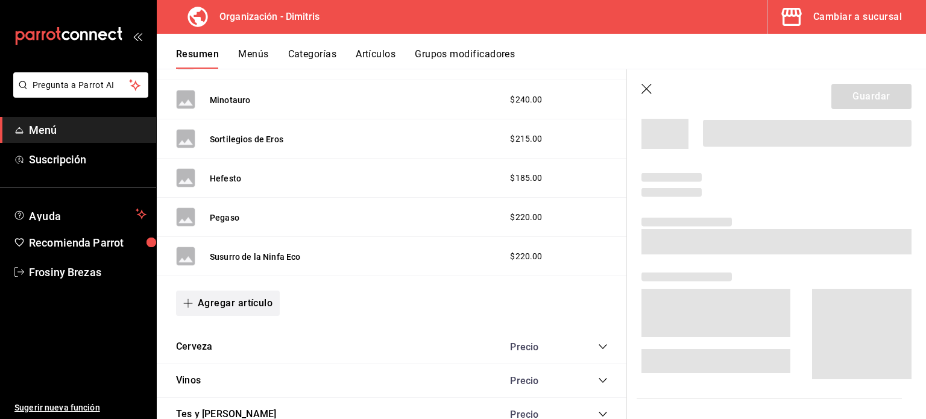
scroll to position [1608, 0]
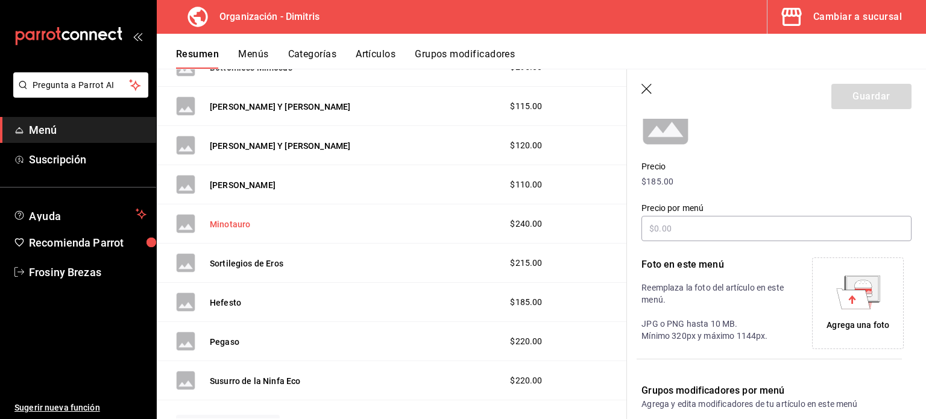
click at [233, 220] on button "Minotauro" at bounding box center [230, 224] width 40 height 12
click at [854, 319] on div "Agrega una foto" at bounding box center [857, 325] width 63 height 13
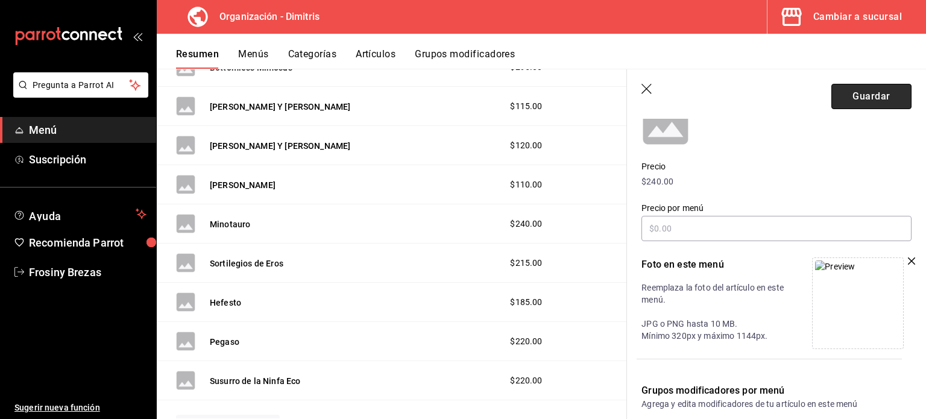
click at [862, 95] on button "Guardar" at bounding box center [871, 96] width 80 height 25
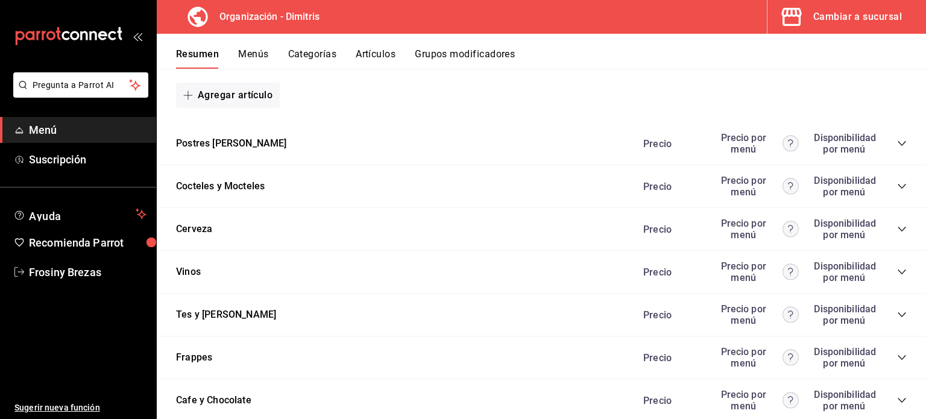
scroll to position [4082, 0]
click at [897, 190] on icon "collapse-category-row" at bounding box center [902, 186] width 10 height 10
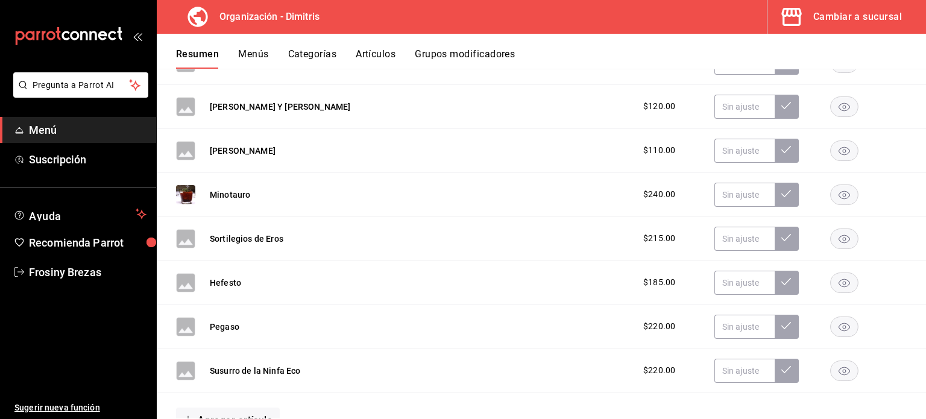
scroll to position [4668, 0]
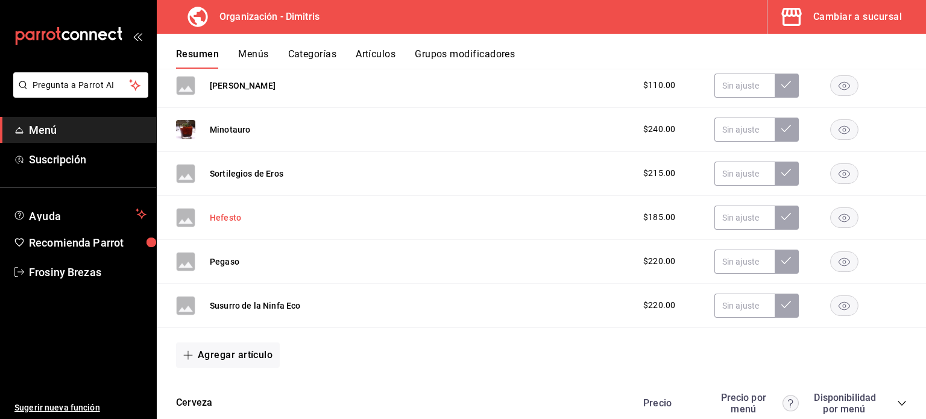
click at [222, 224] on button "Hefesto" at bounding box center [225, 218] width 31 height 12
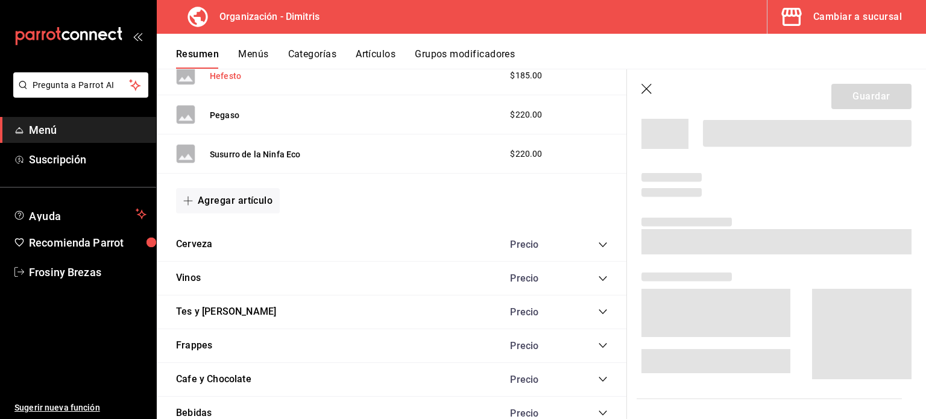
scroll to position [4534, 0]
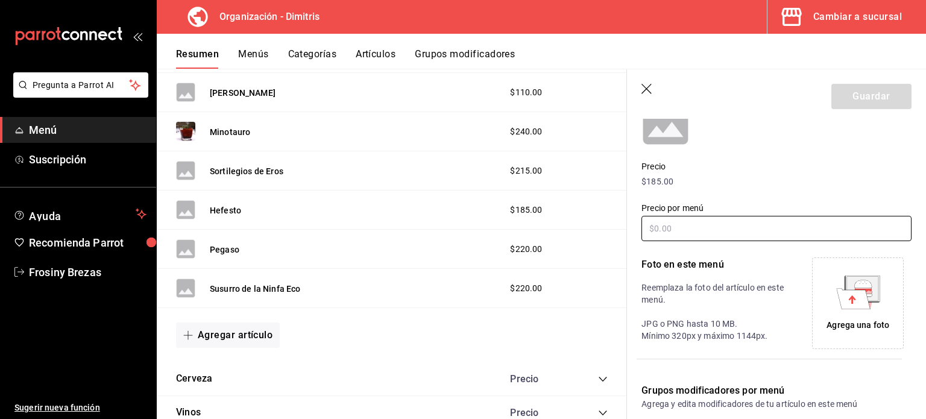
click at [693, 231] on input "text" at bounding box center [776, 228] width 270 height 25
click at [836, 289] on icon at bounding box center [858, 292] width 44 height 34
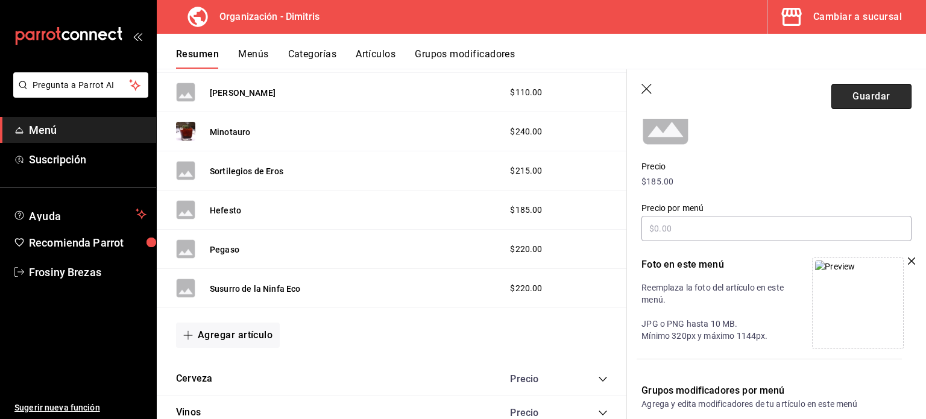
click at [863, 95] on button "Guardar" at bounding box center [871, 96] width 80 height 25
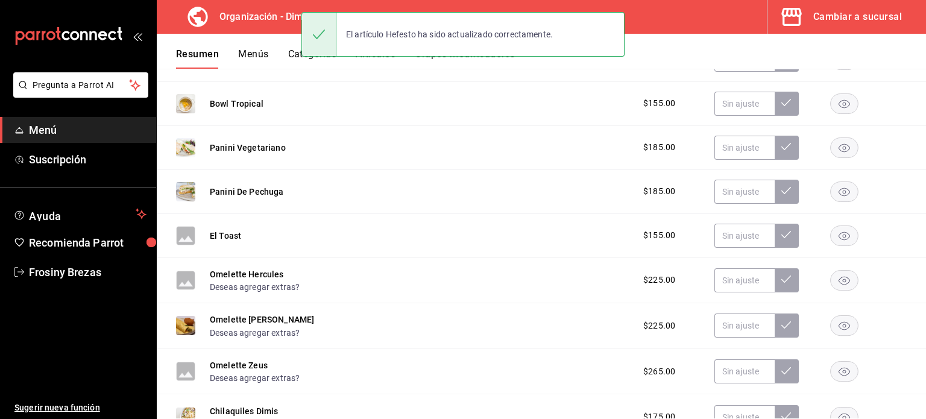
scroll to position [418, 0]
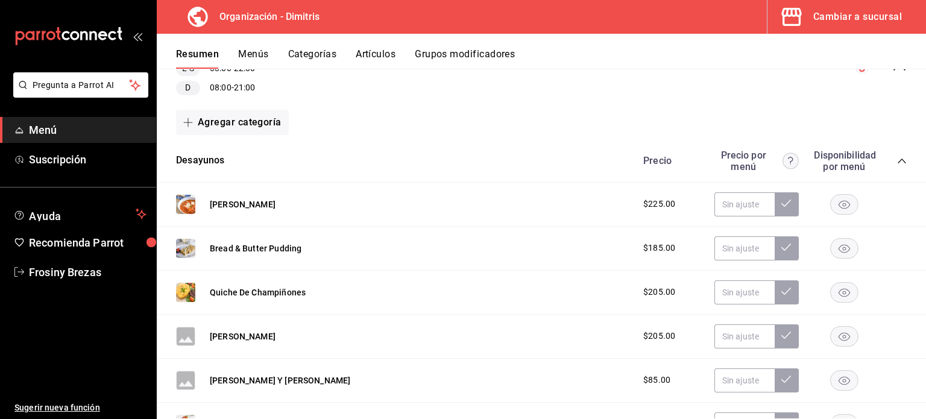
scroll to position [154, 0]
click at [897, 157] on icon "collapse-category-row" at bounding box center [902, 161] width 10 height 10
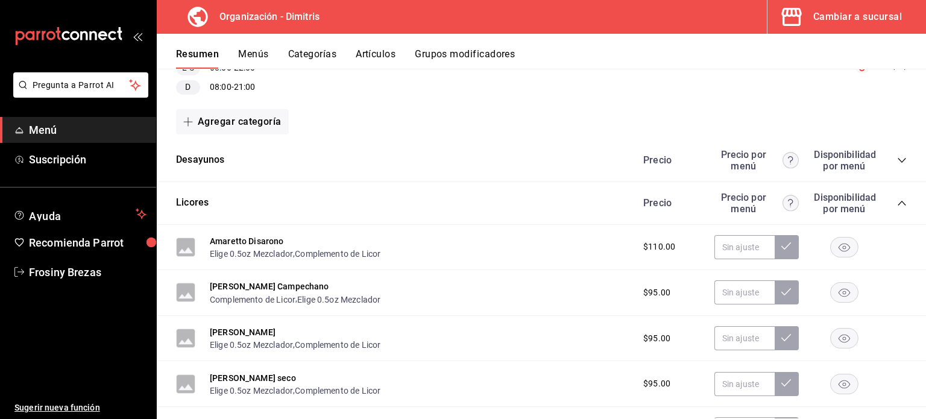
click at [897, 204] on icon "collapse-category-row" at bounding box center [902, 203] width 10 height 10
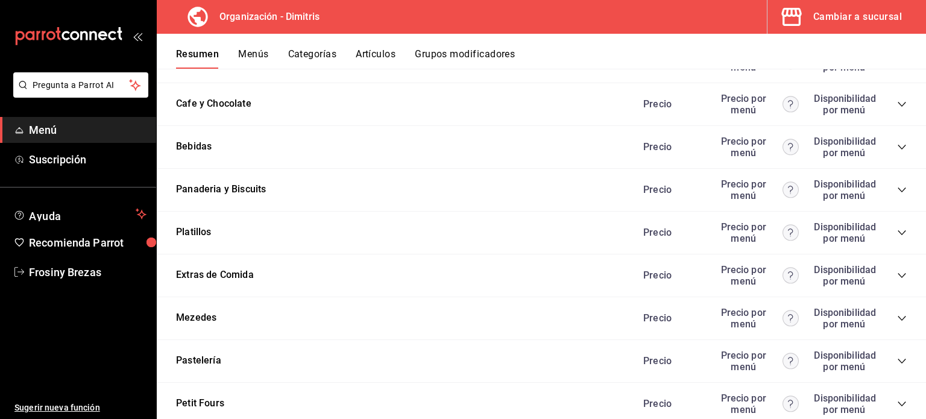
scroll to position [555, 0]
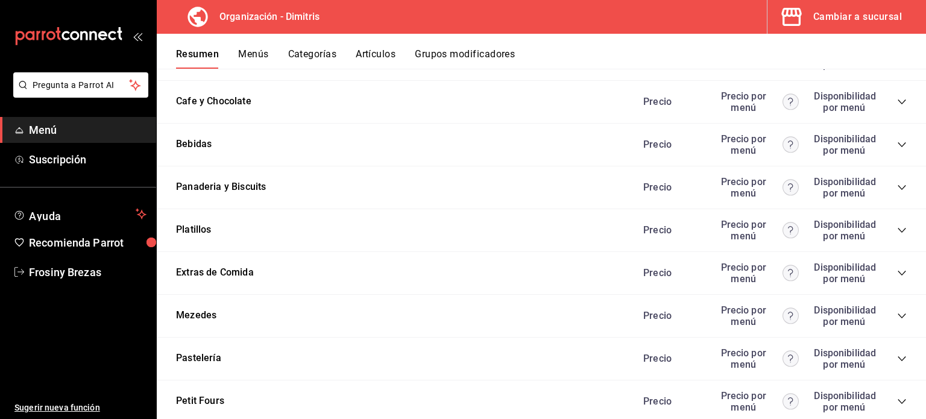
click at [897, 233] on icon "collapse-category-row" at bounding box center [902, 230] width 10 height 10
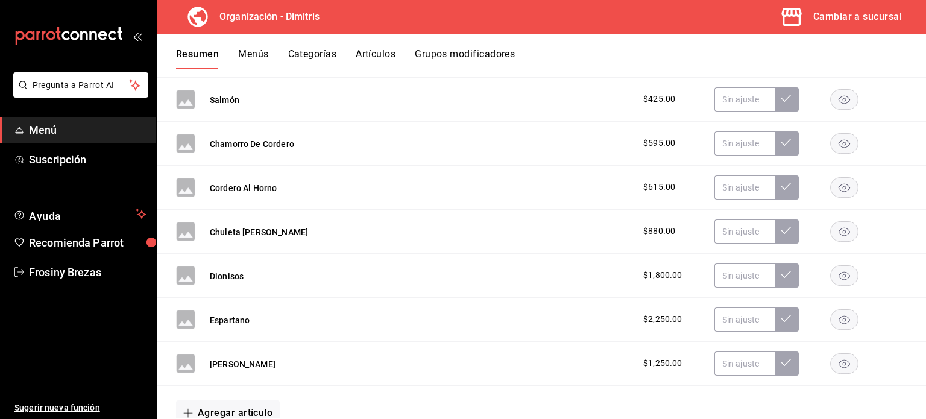
scroll to position [1263, 0]
click at [835, 363] on rect "button" at bounding box center [845, 363] width 28 height 20
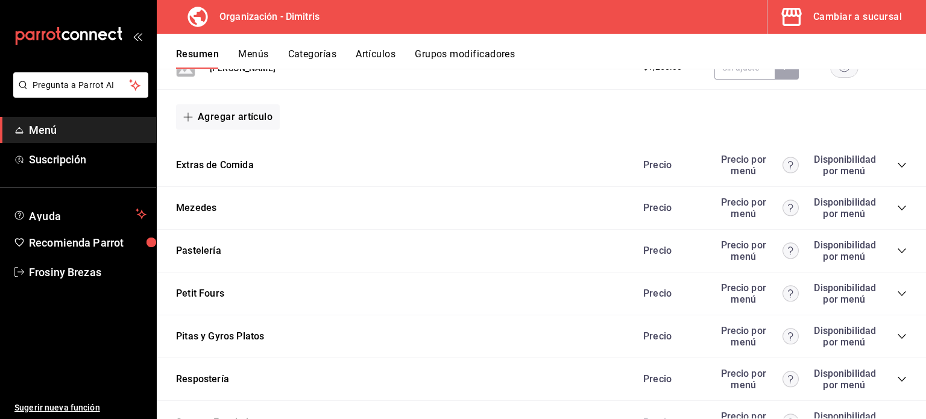
scroll to position [1559, 0]
click at [897, 209] on icon "collapse-category-row" at bounding box center [902, 208] width 10 height 10
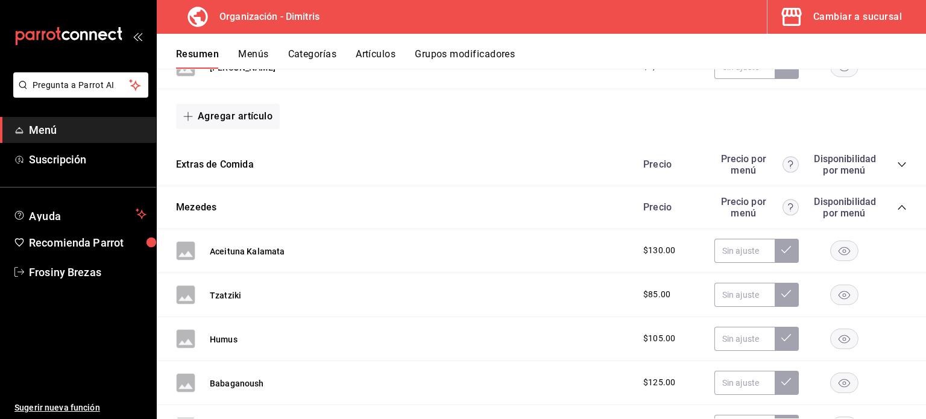
click at [897, 209] on icon "collapse-category-row" at bounding box center [902, 208] width 10 height 10
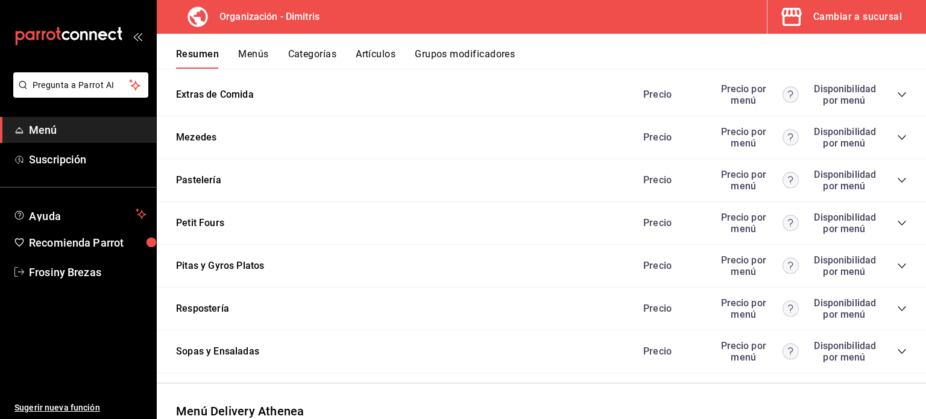
scroll to position [1808, 0]
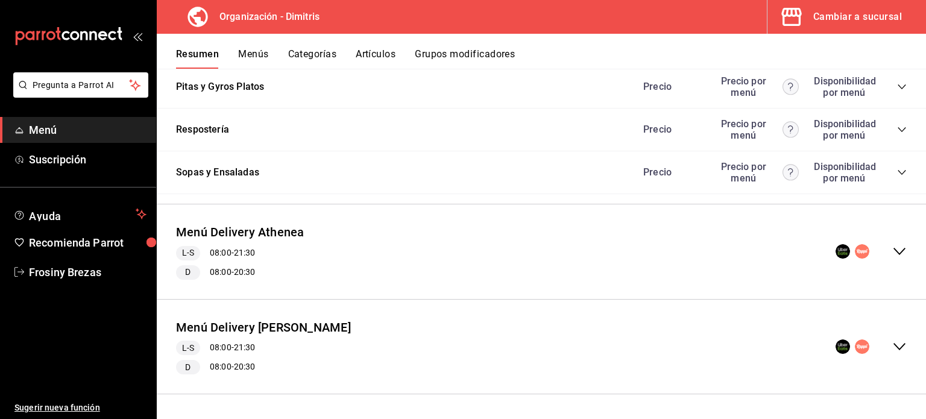
click at [892, 250] on icon "collapse-menu-row" at bounding box center [899, 251] width 14 height 14
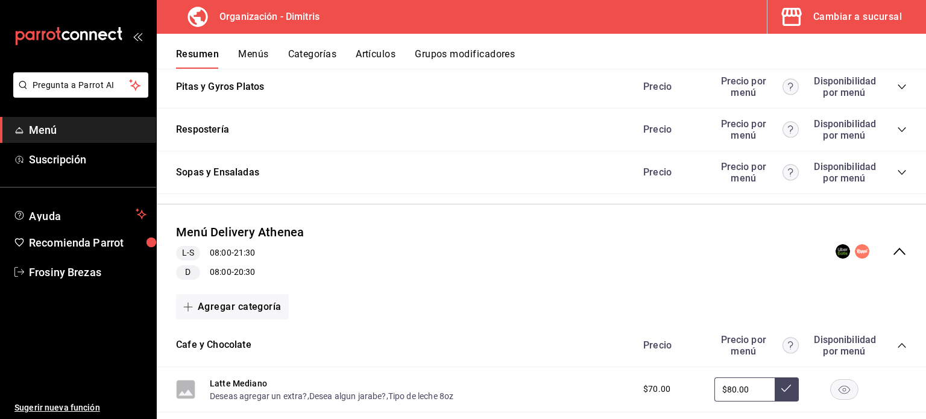
click at [892, 250] on icon "collapse-menu-row" at bounding box center [899, 251] width 14 height 14
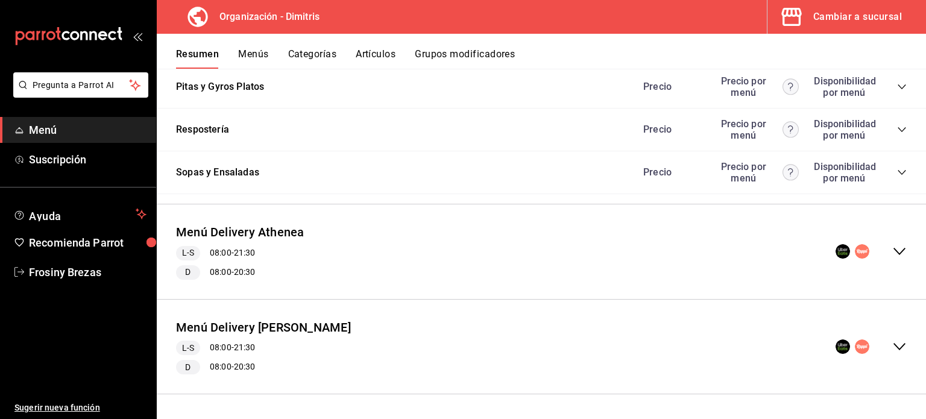
click at [892, 344] on icon "collapse-menu-row" at bounding box center [899, 346] width 14 height 14
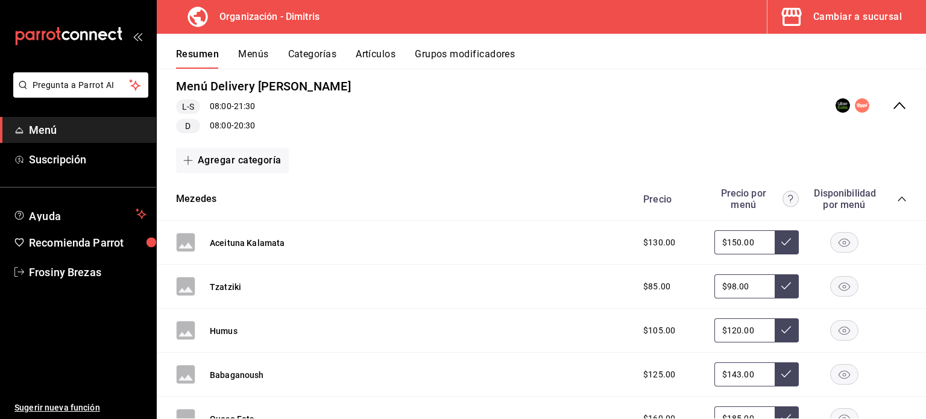
scroll to position [2052, 0]
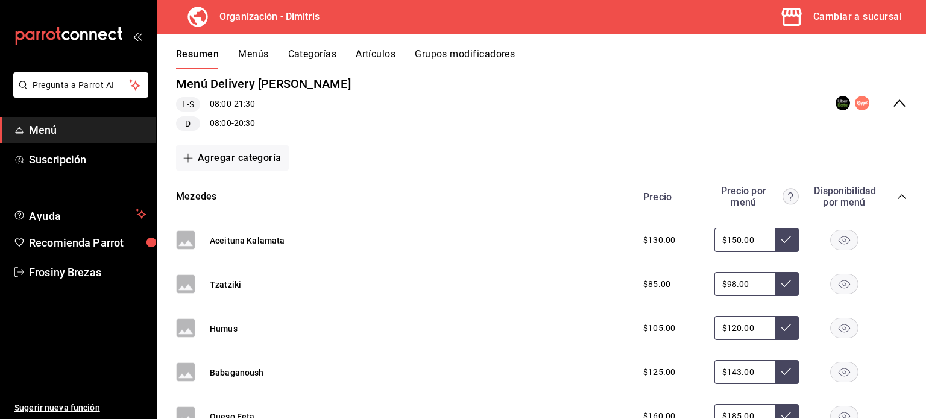
click at [898, 197] on icon "collapse-category-row" at bounding box center [902, 196] width 8 height 5
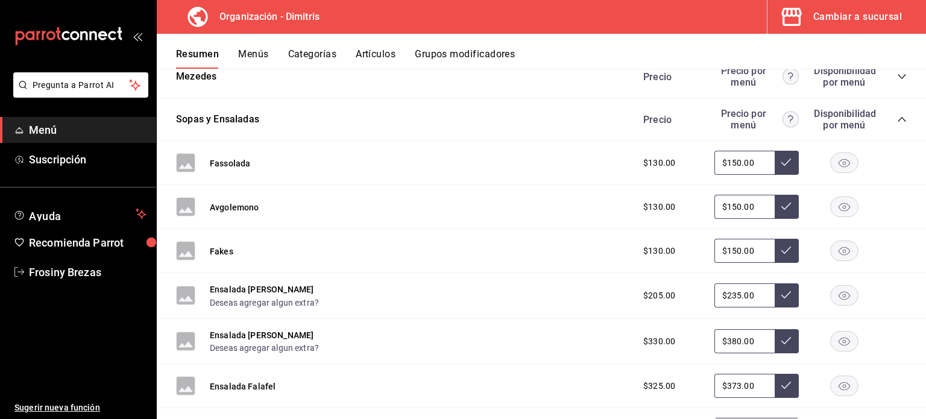
scroll to position [2172, 0]
click at [897, 124] on icon "collapse-category-row" at bounding box center [902, 119] width 10 height 10
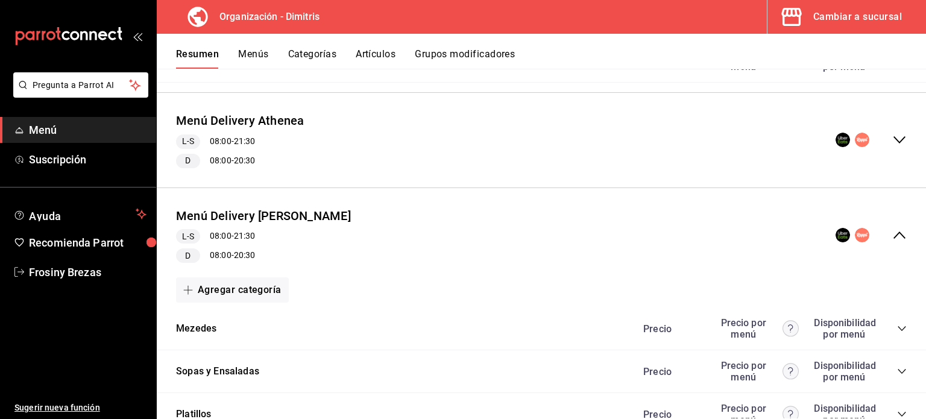
scroll to position [1919, 0]
click at [892, 230] on icon "collapse-menu-row" at bounding box center [899, 235] width 14 height 14
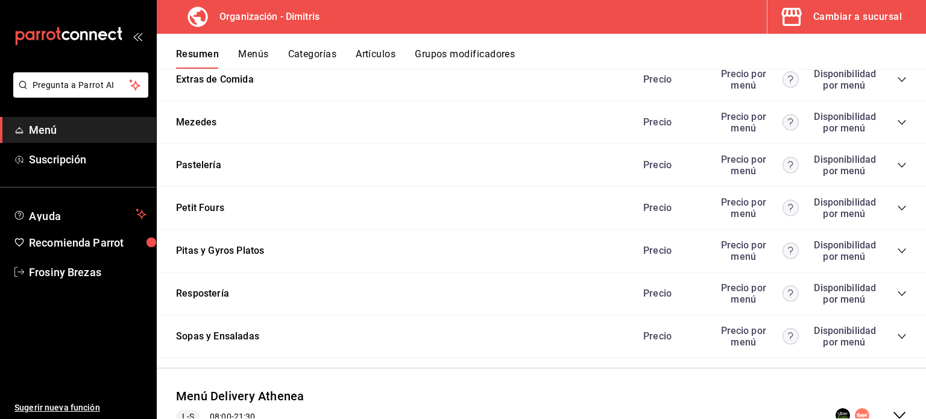
scroll to position [1647, 0]
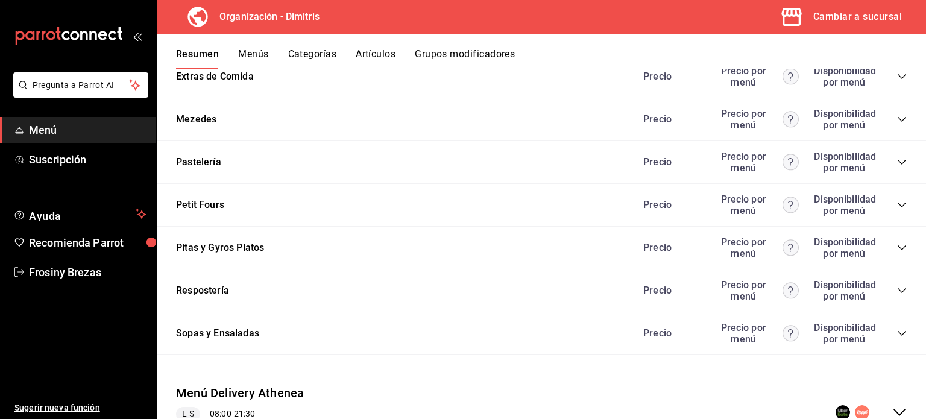
click at [898, 332] on icon "collapse-category-row" at bounding box center [902, 333] width 8 height 5
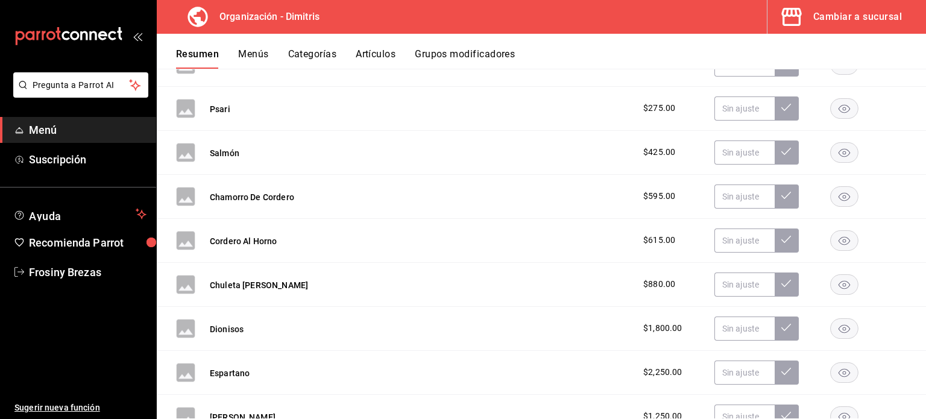
scroll to position [1209, 0]
